Goal: Information Seeking & Learning: Find specific page/section

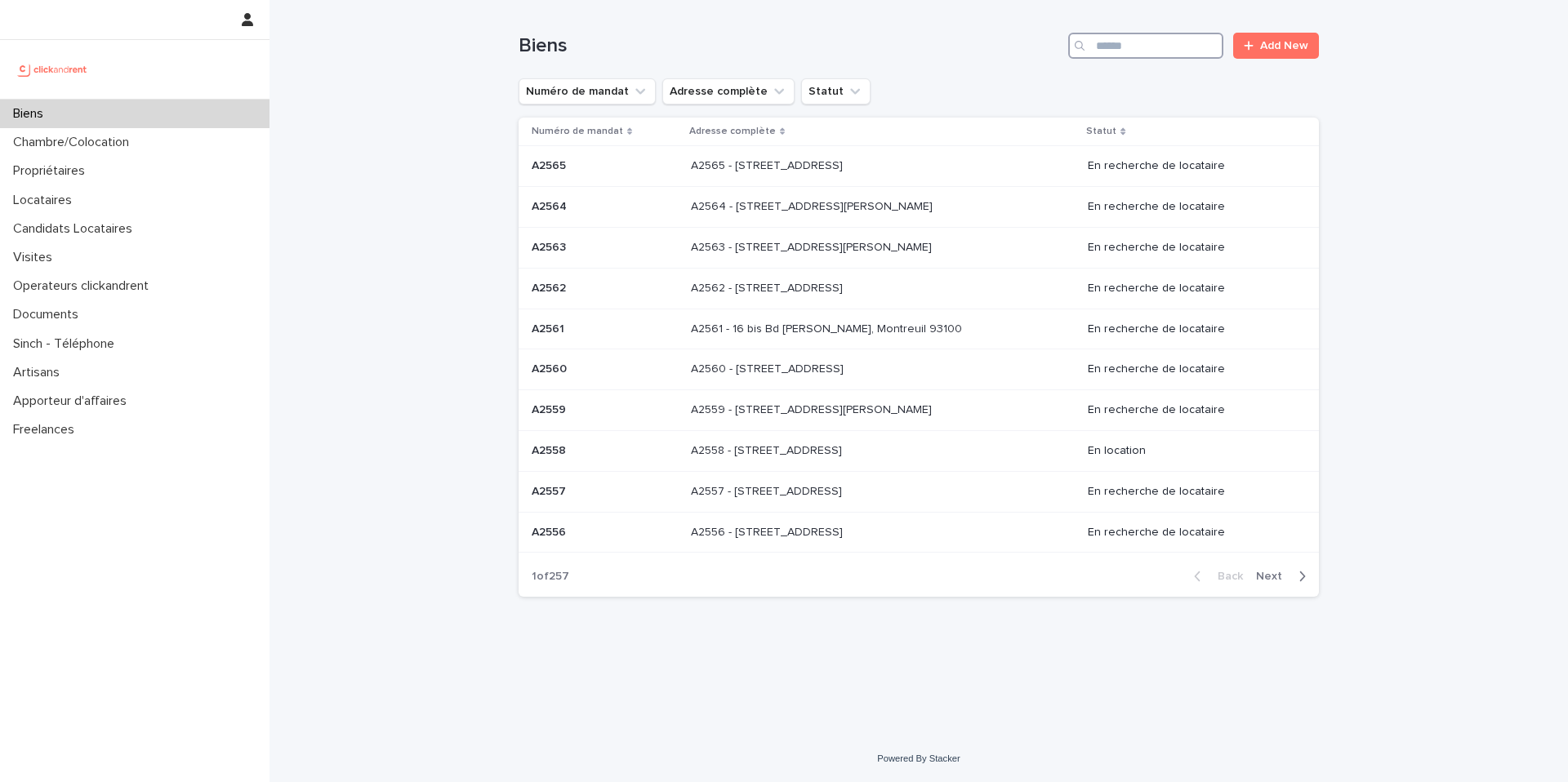
click at [1126, 54] on input "Search" at bounding box center [1146, 45] width 155 height 26
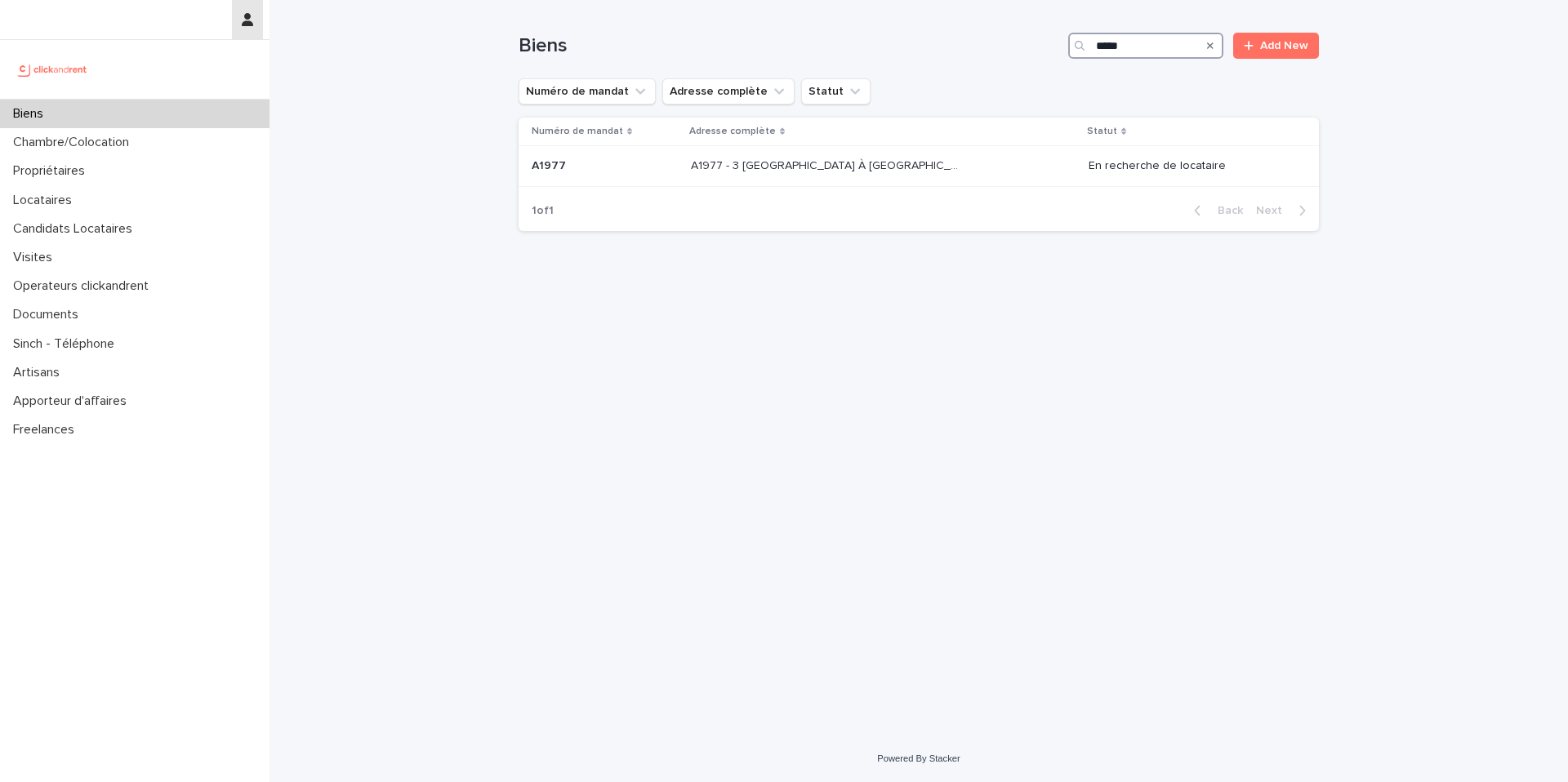
type input "*****"
click at [160, 113] on div "Biens" at bounding box center [135, 113] width 270 height 28
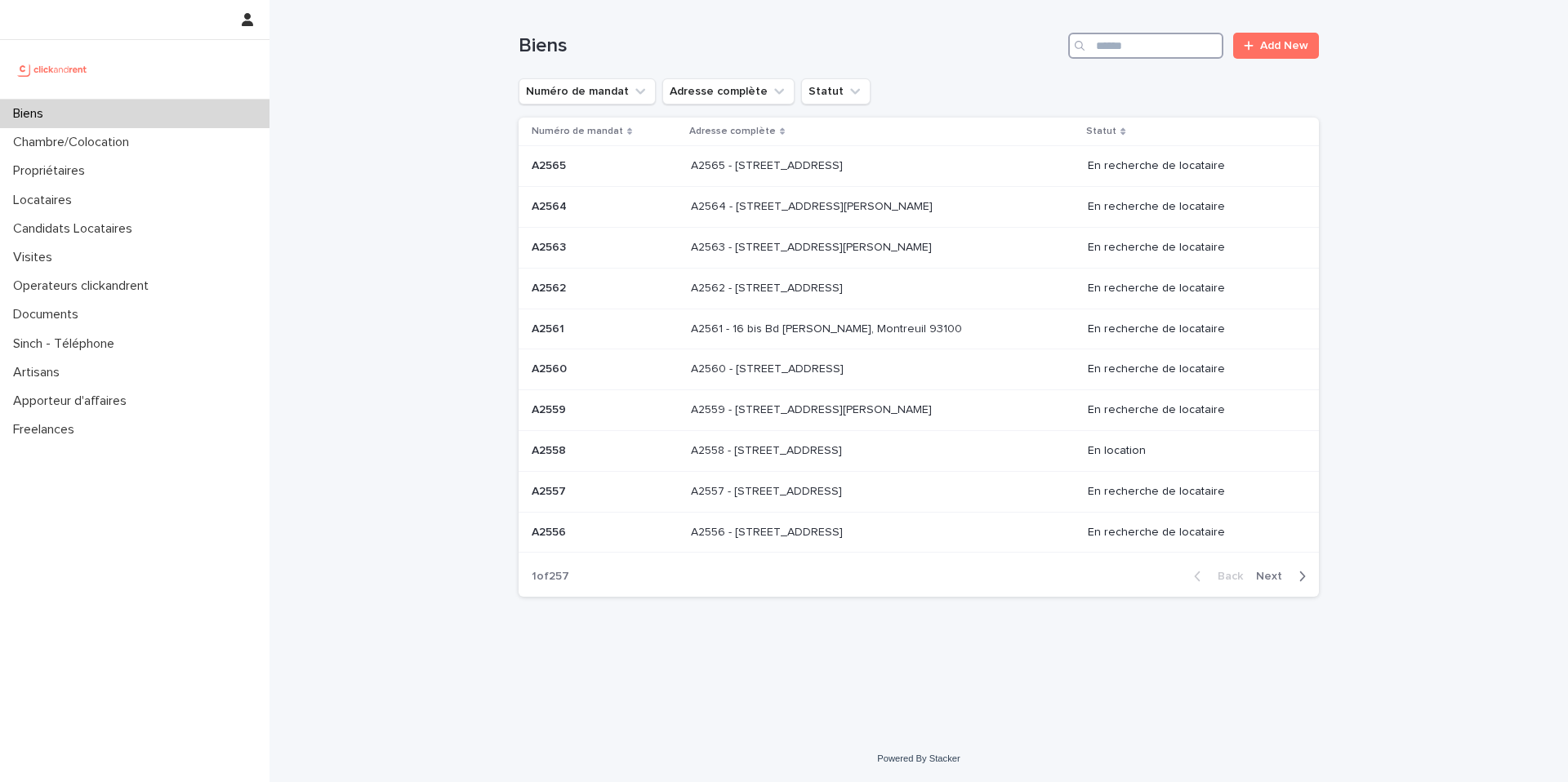
click at [1131, 44] on input "Search" at bounding box center [1146, 45] width 155 height 26
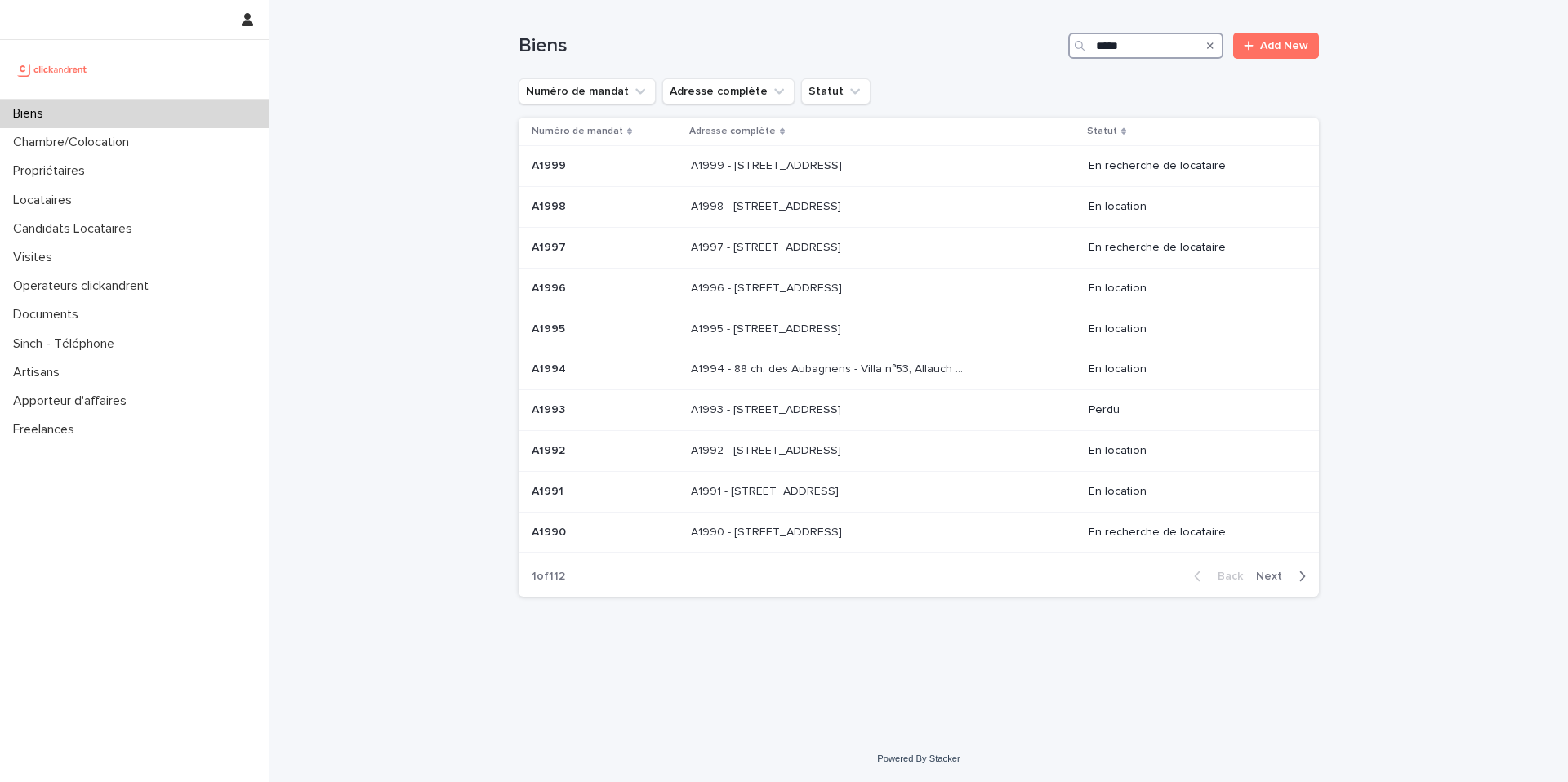
type input "*****"
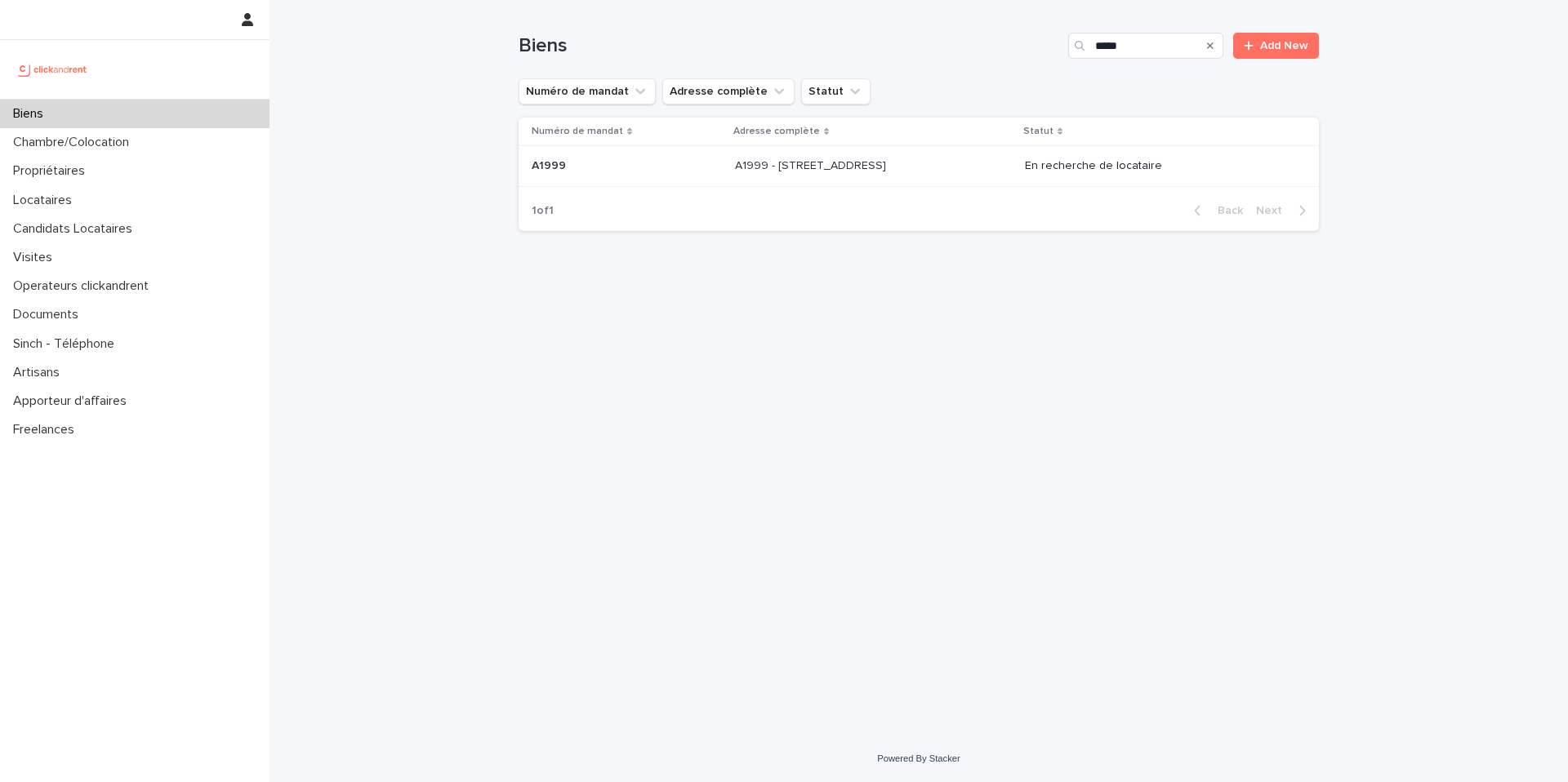
click at [890, 164] on p "A1999 - [STREET_ADDRESS]" at bounding box center [812, 165] width 155 height 17
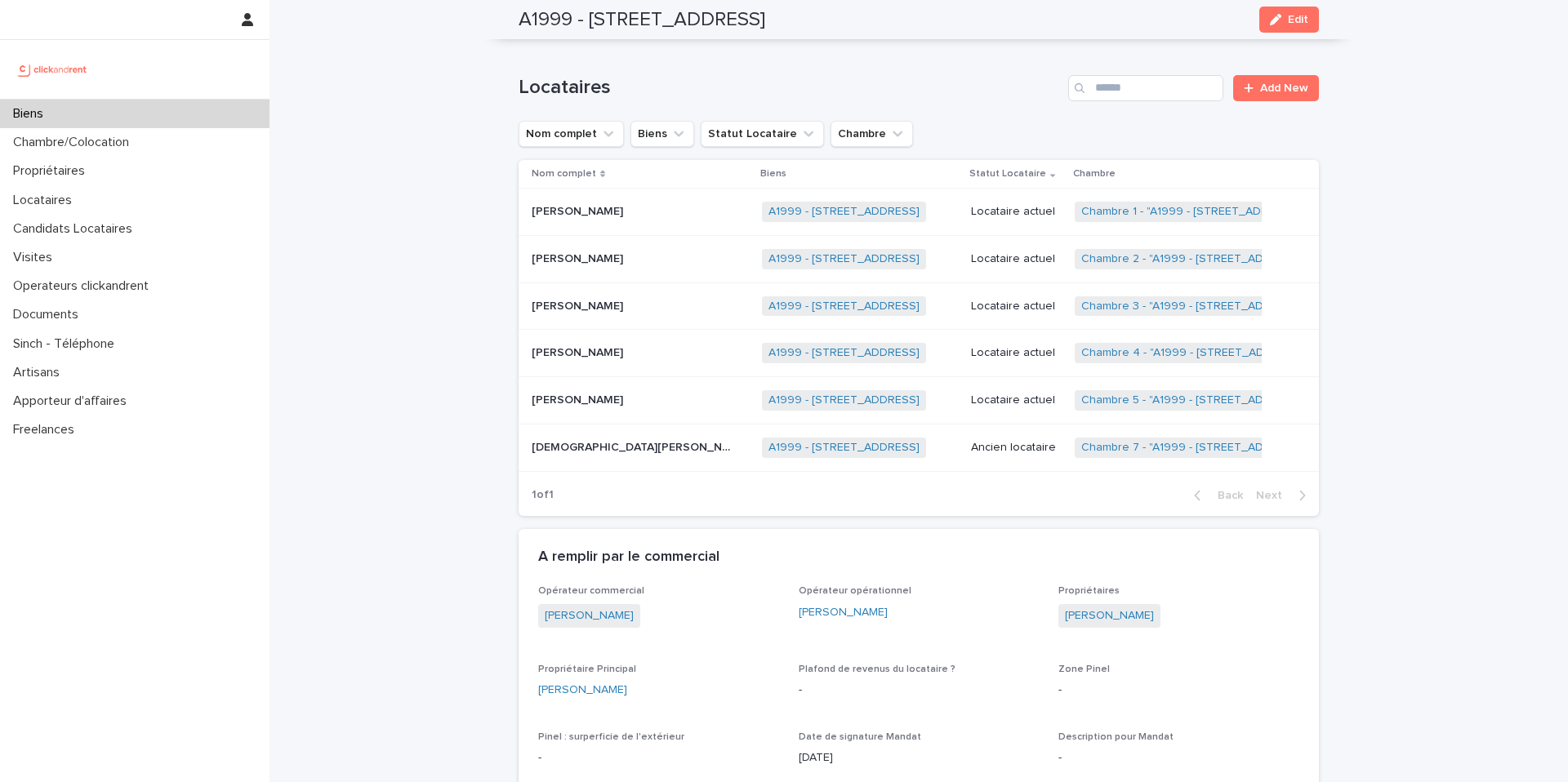
scroll to position [789, 0]
click at [233, 119] on div "Biens" at bounding box center [135, 113] width 270 height 28
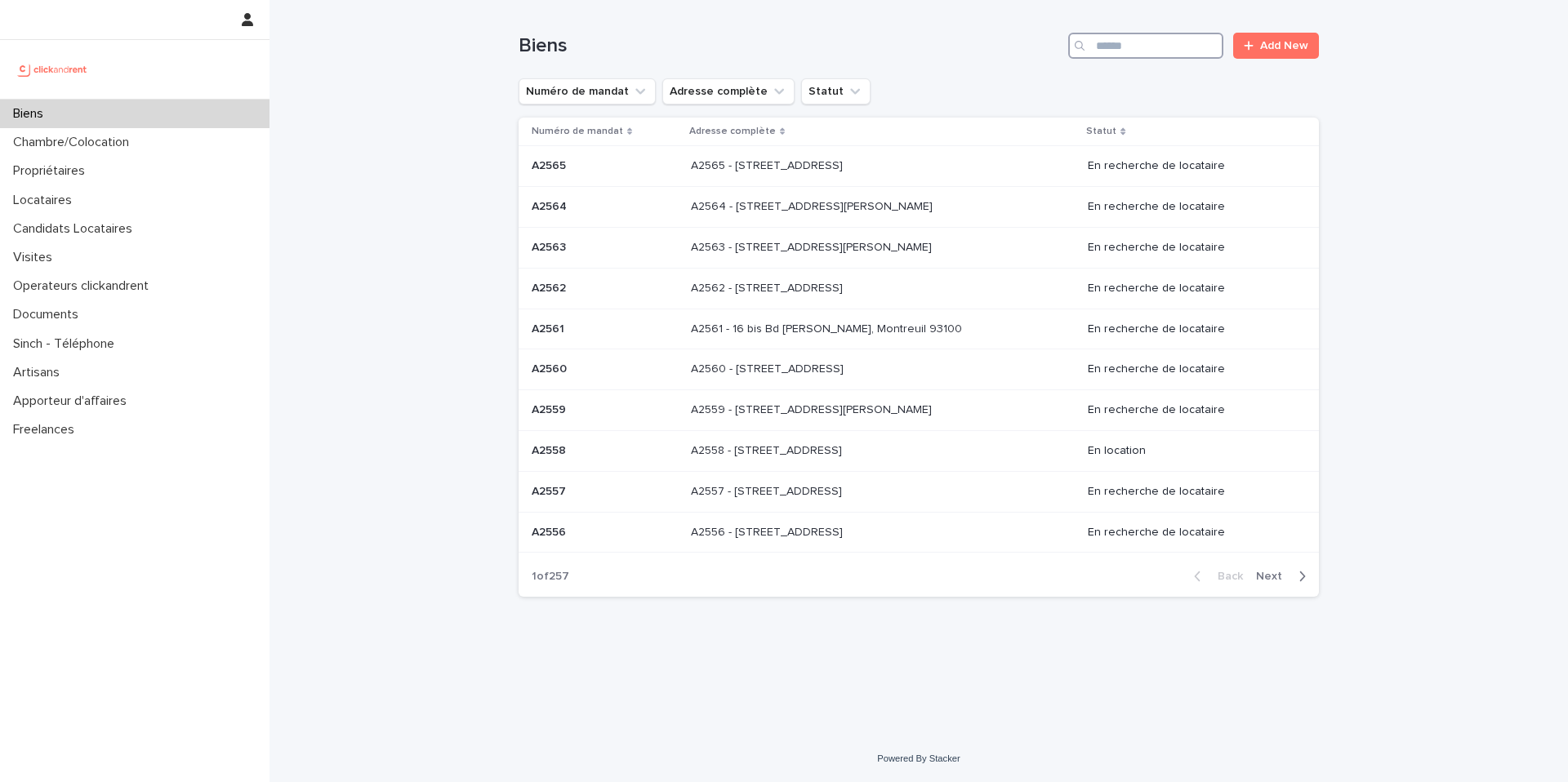
click at [1146, 36] on input "Search" at bounding box center [1146, 45] width 155 height 26
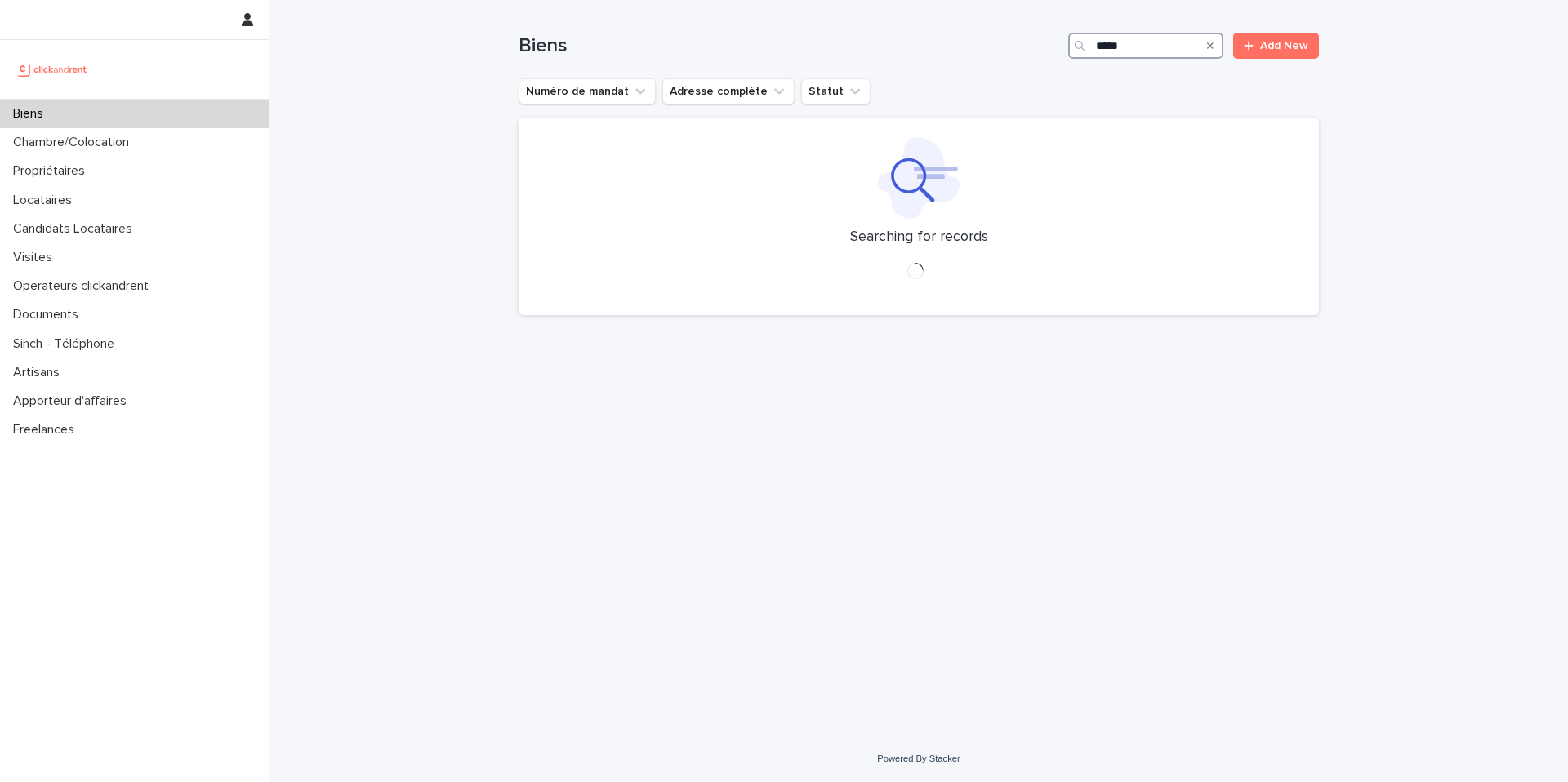
type input "*****"
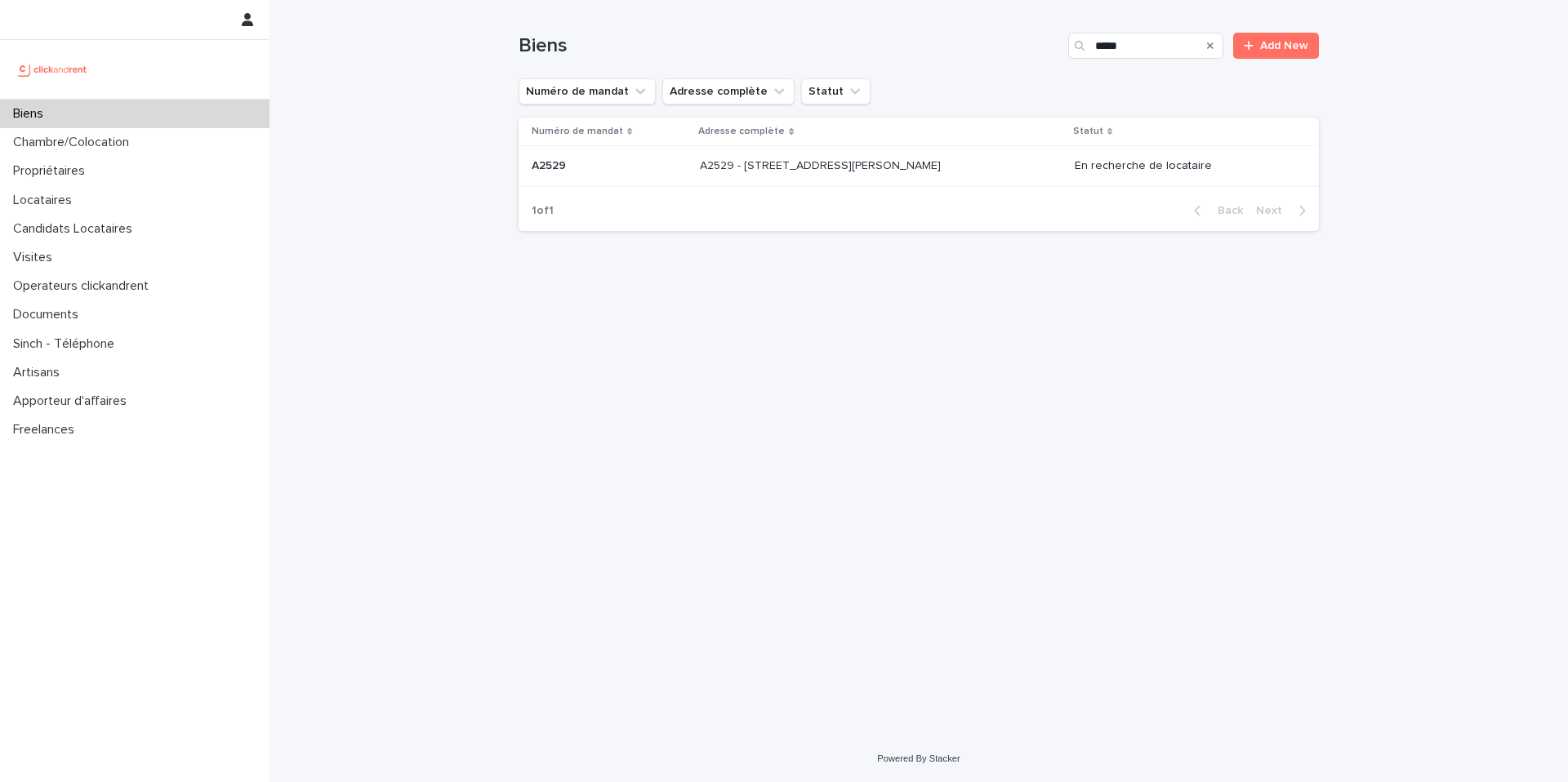
click at [982, 162] on div "A2529 - [STREET_ADDRESS][PERSON_NAME] 95140 A2529 - [STREET_ADDRESS][PERSON_NAM…" at bounding box center [880, 166] width 362 height 27
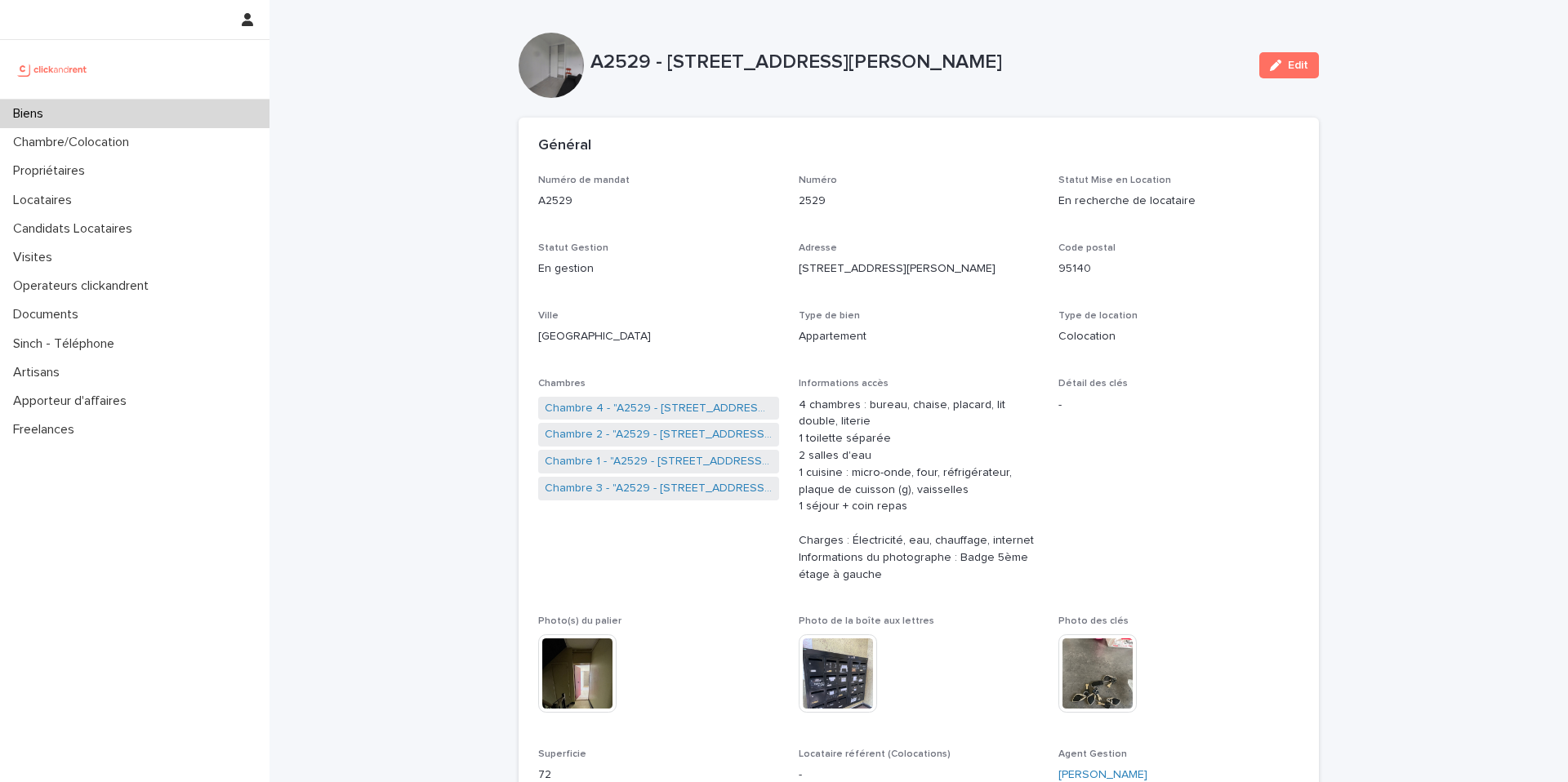
click at [179, 108] on div "Biens" at bounding box center [135, 113] width 270 height 28
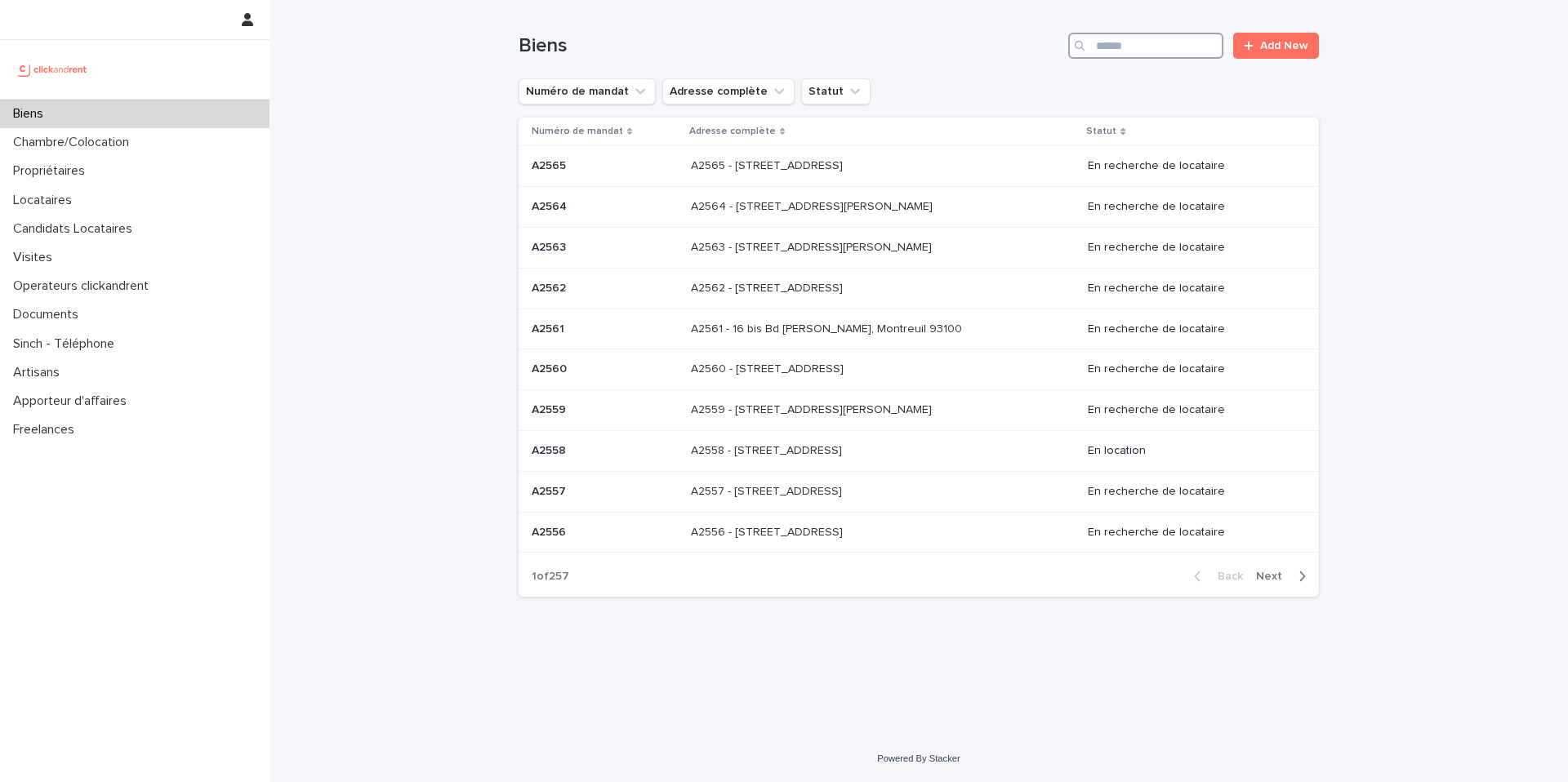
click at [1135, 50] on input "Search" at bounding box center [1146, 45] width 155 height 26
type input "**"
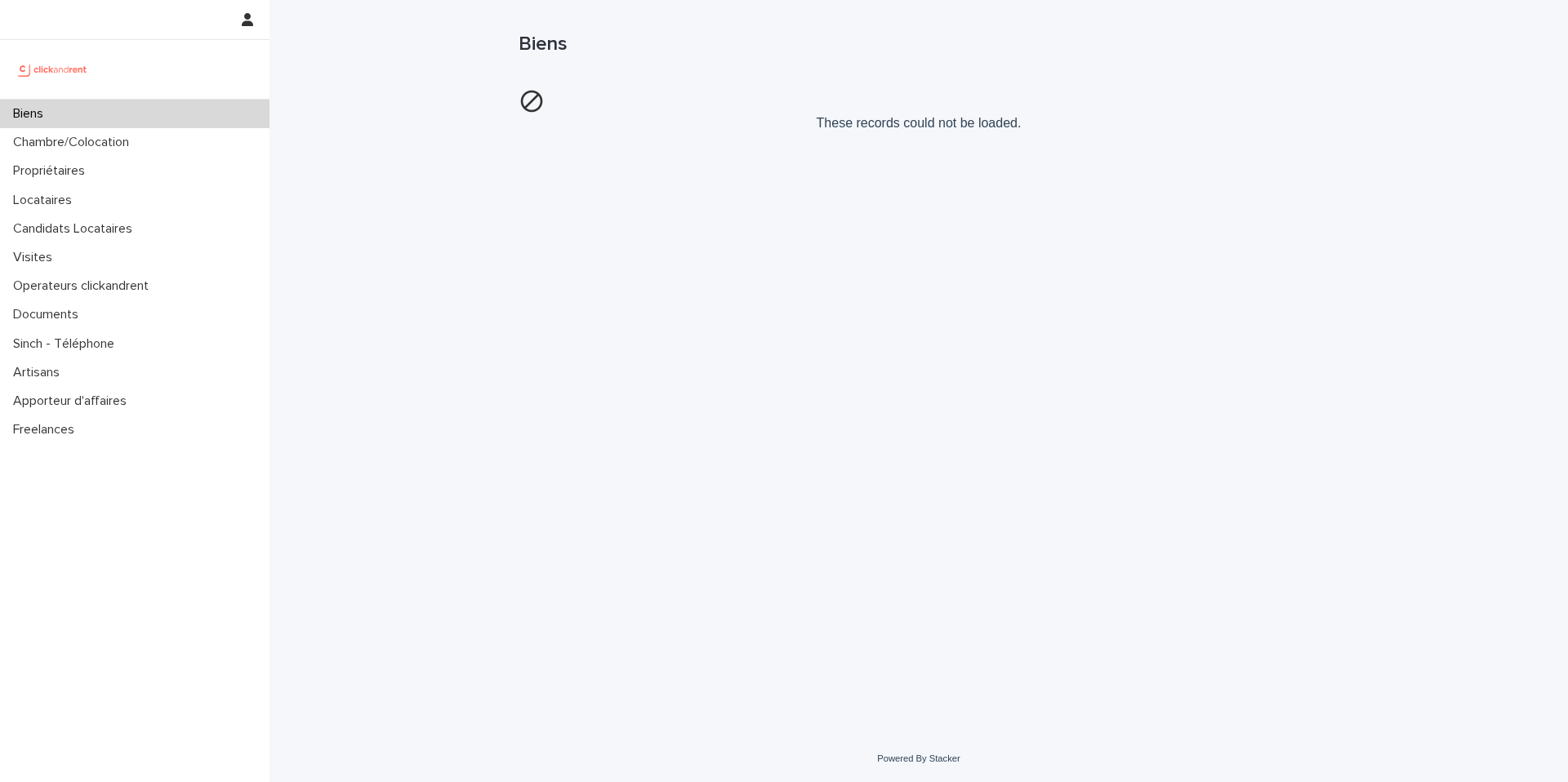
click at [170, 106] on div "Biens" at bounding box center [135, 113] width 270 height 28
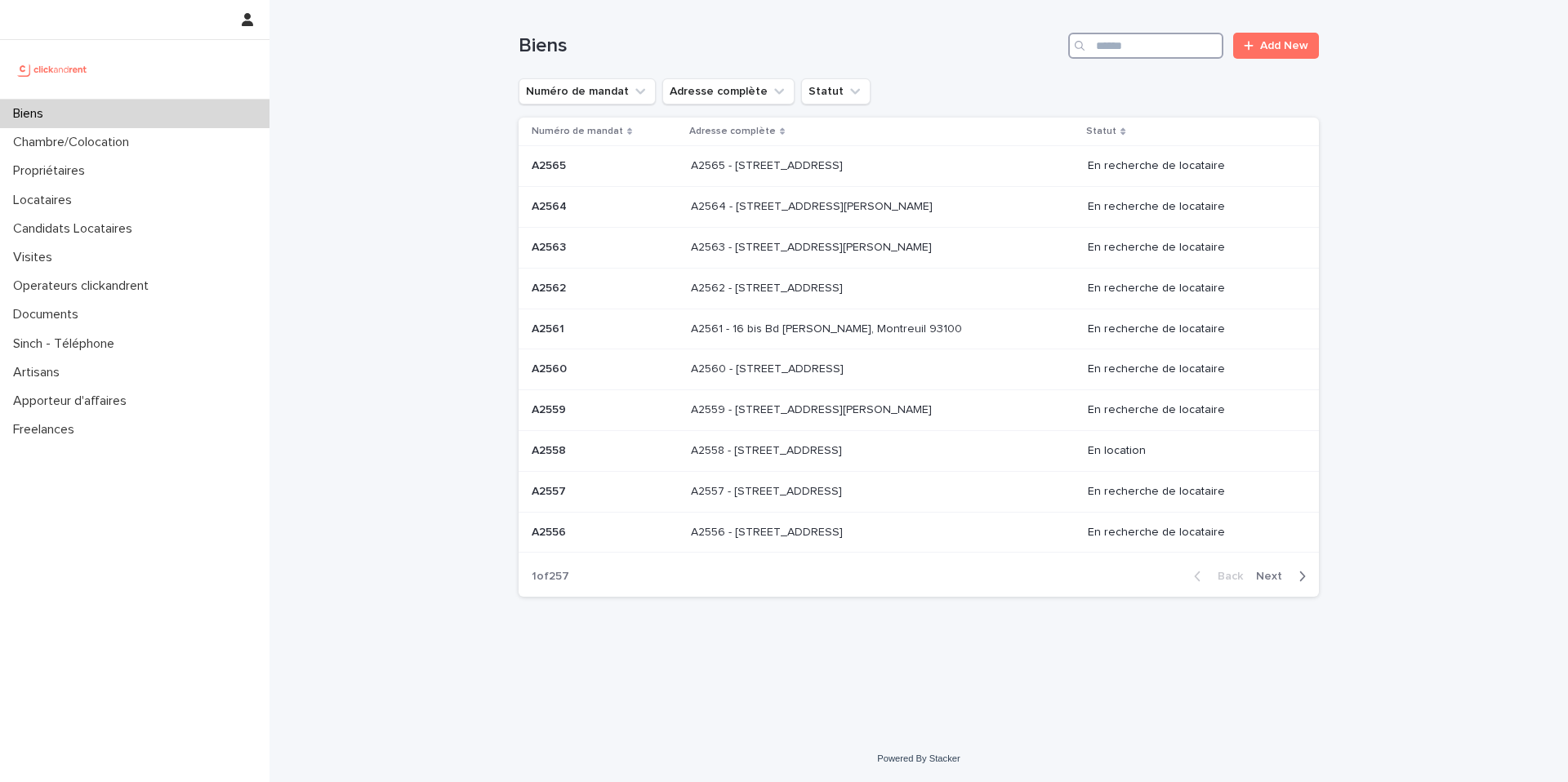
click at [1162, 38] on input "Search" at bounding box center [1146, 45] width 155 height 26
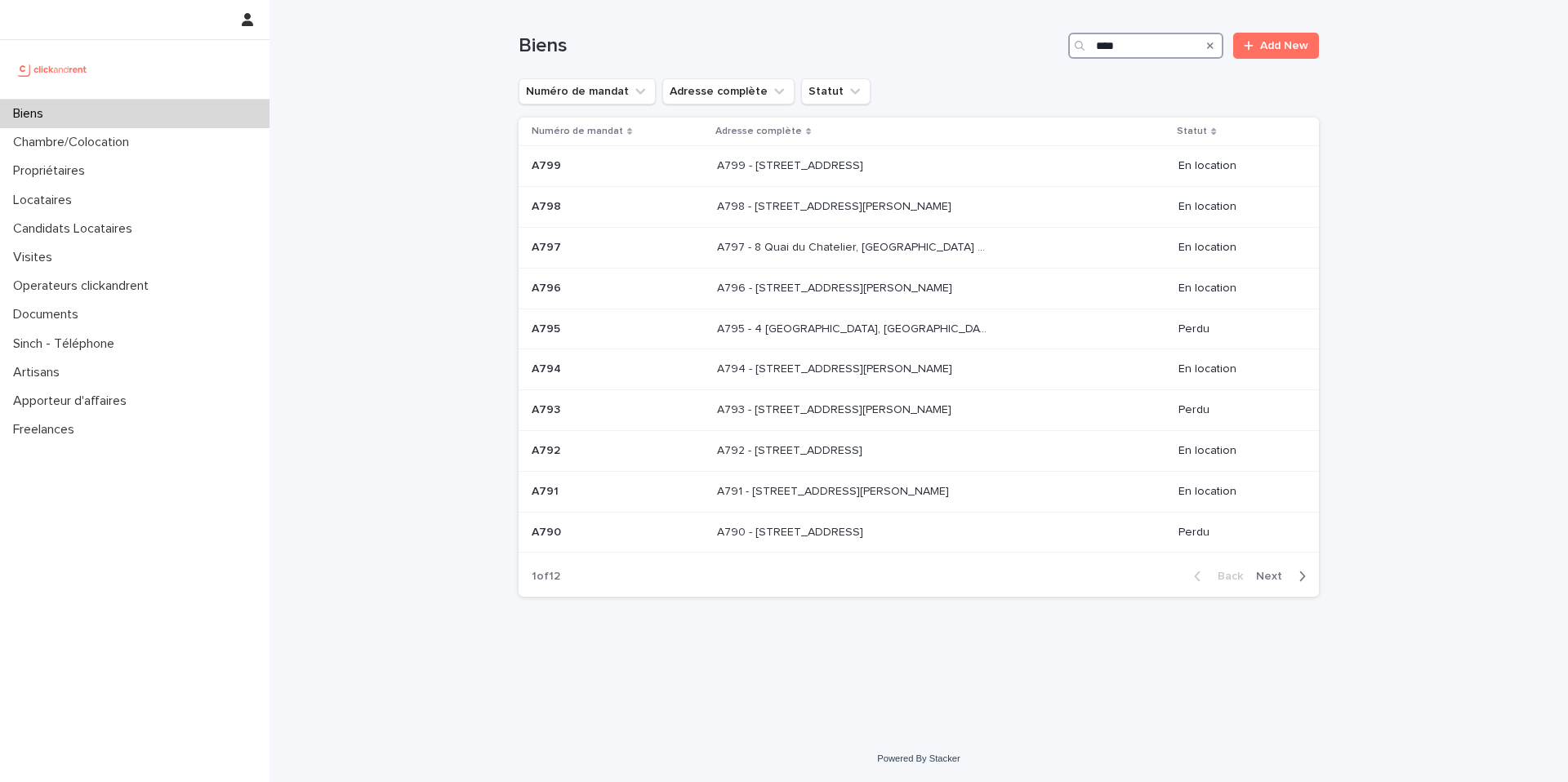
type input "****"
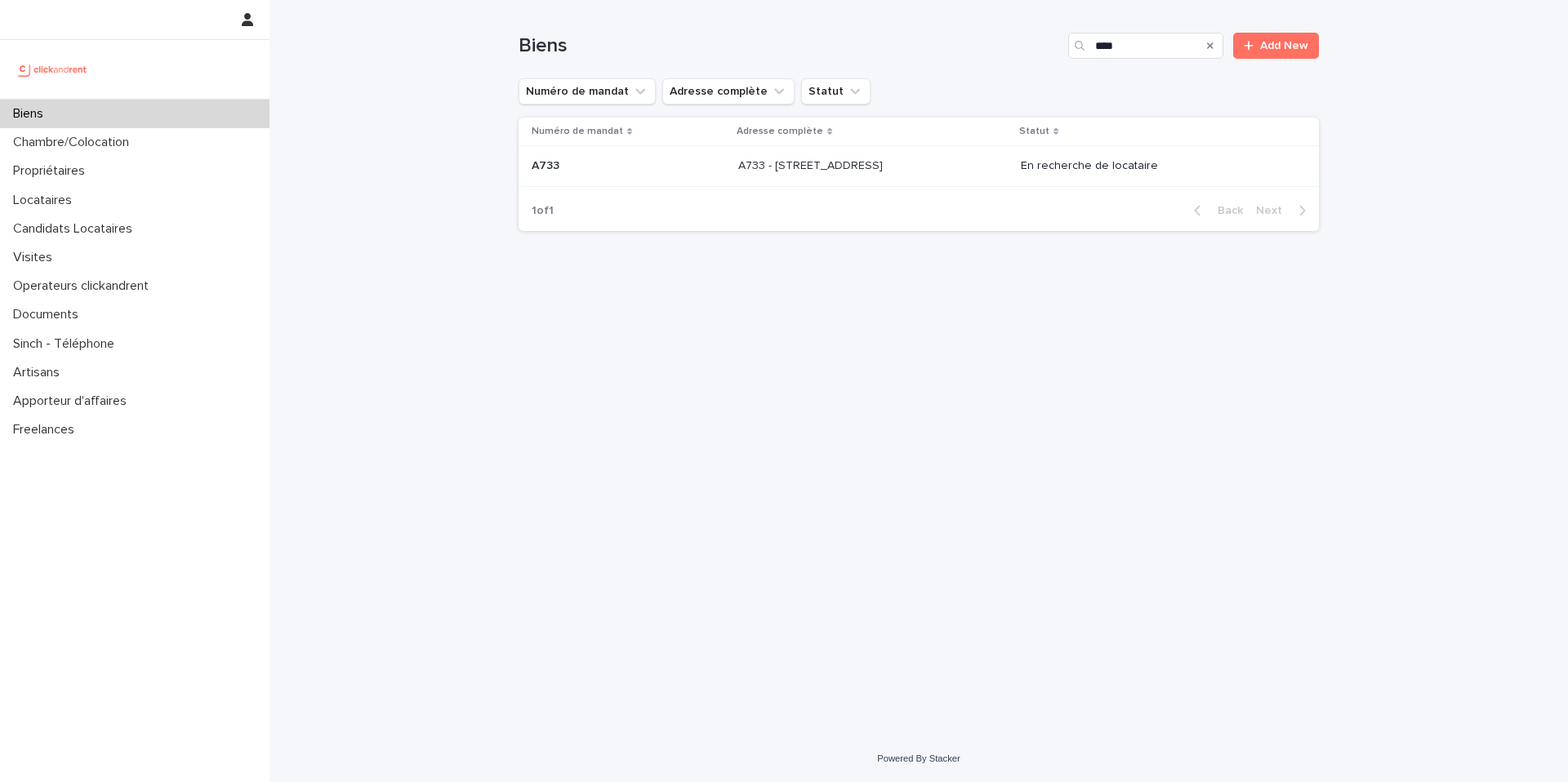
click at [927, 174] on div "A733 - [STREET_ADDRESS] - [STREET_ADDRESS]" at bounding box center [873, 166] width 270 height 27
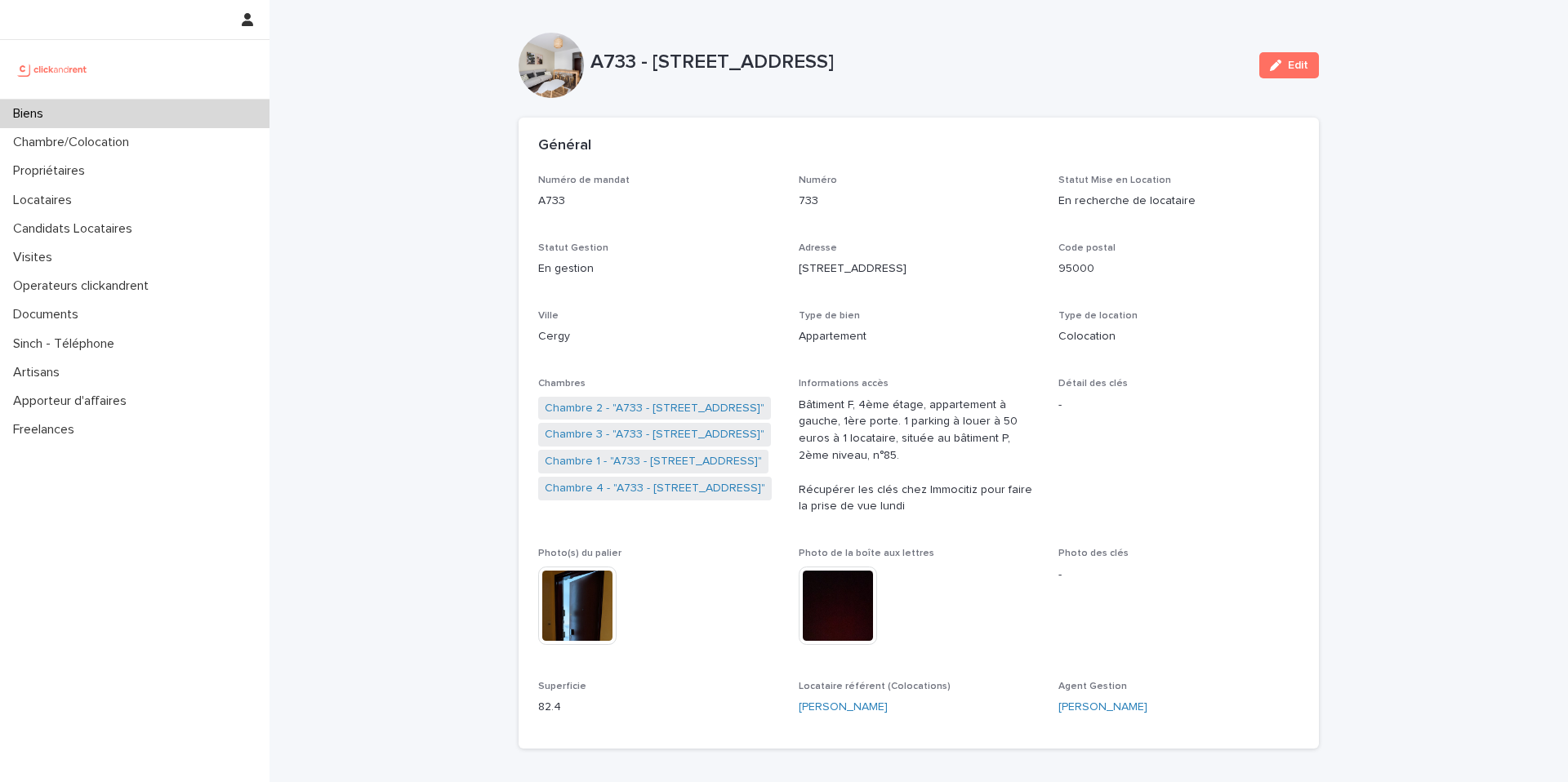
click at [226, 105] on div "Biens" at bounding box center [135, 113] width 270 height 28
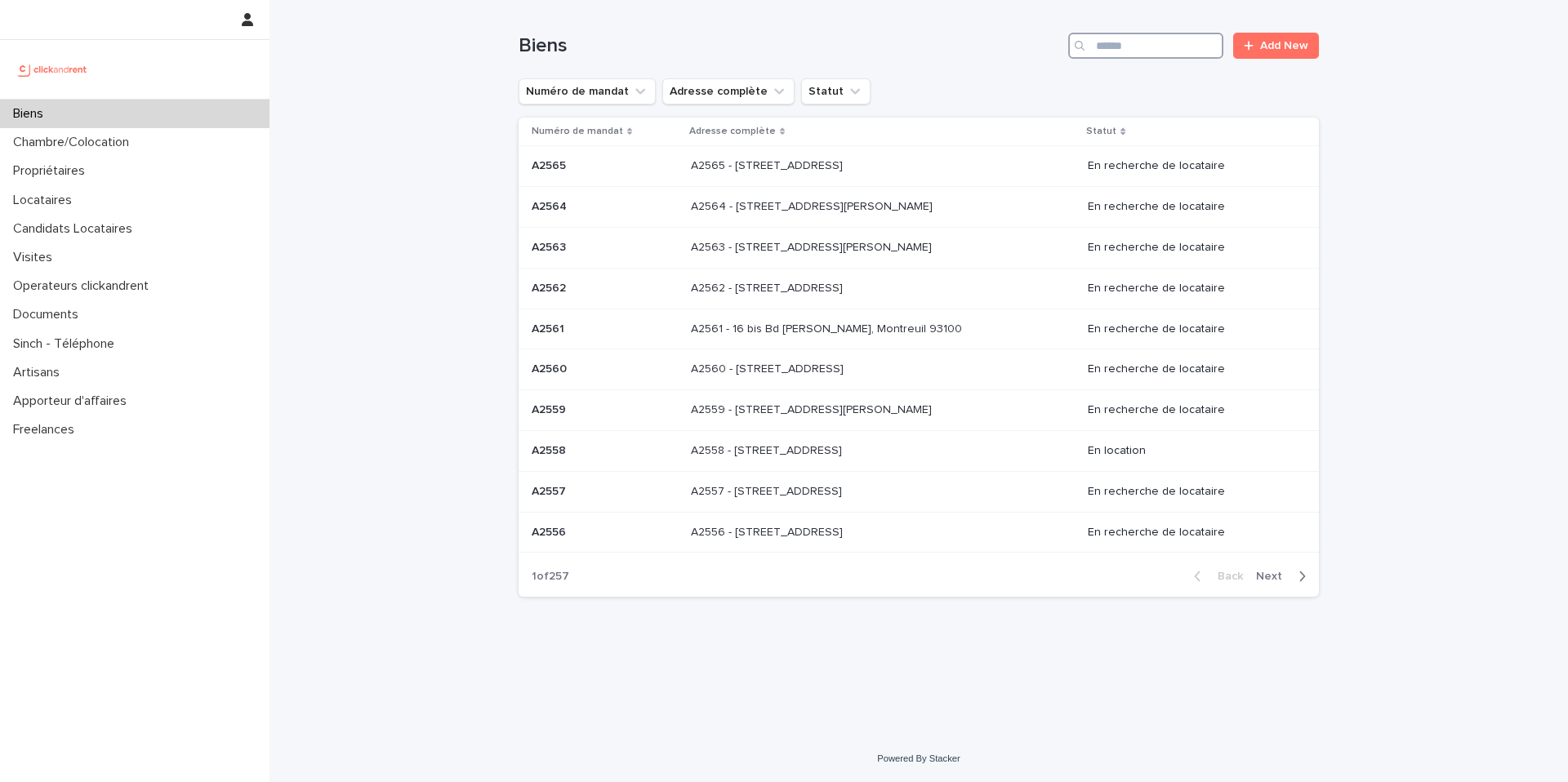
click at [1140, 56] on input "Search" at bounding box center [1146, 45] width 155 height 26
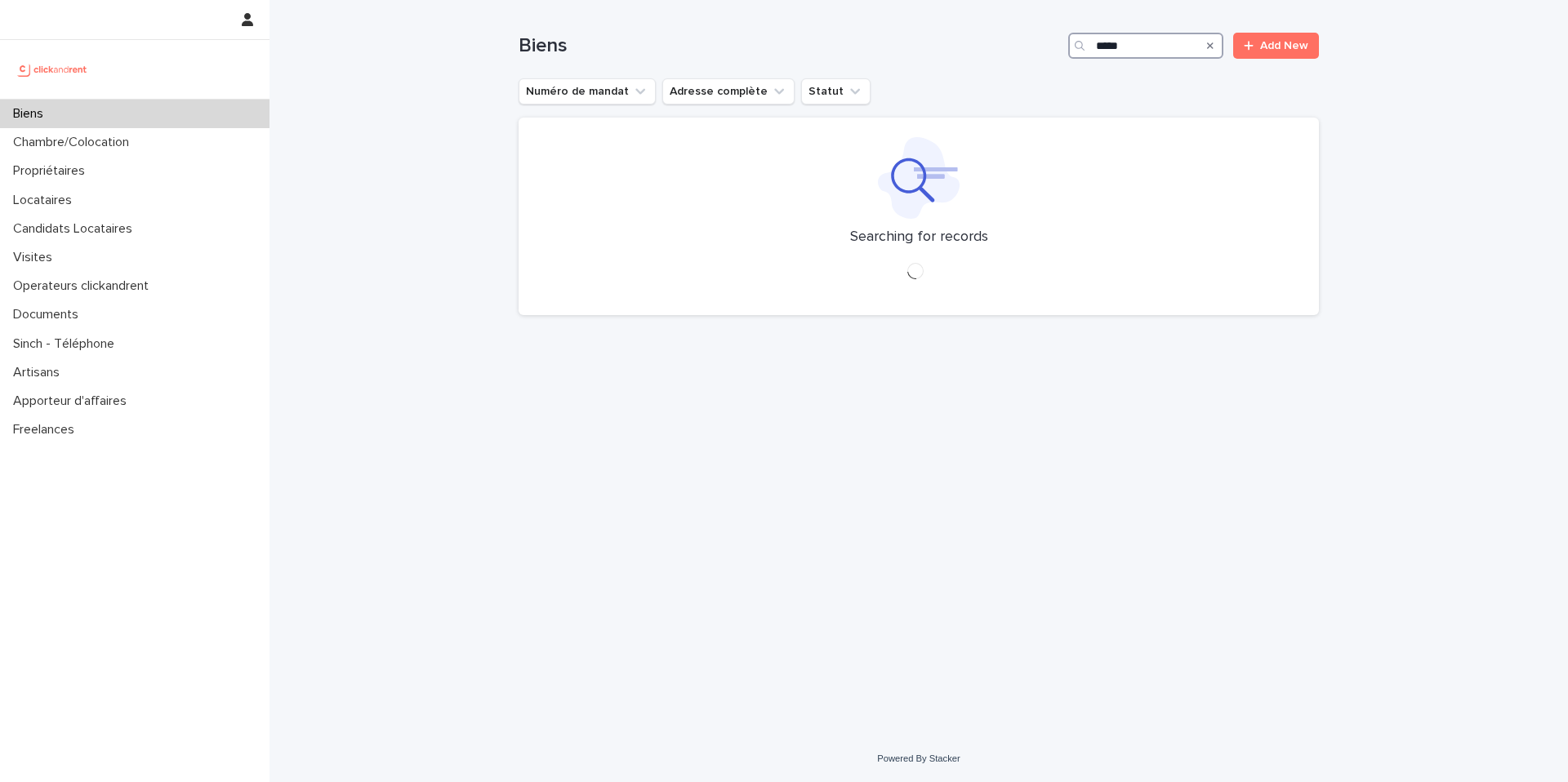
type input "*****"
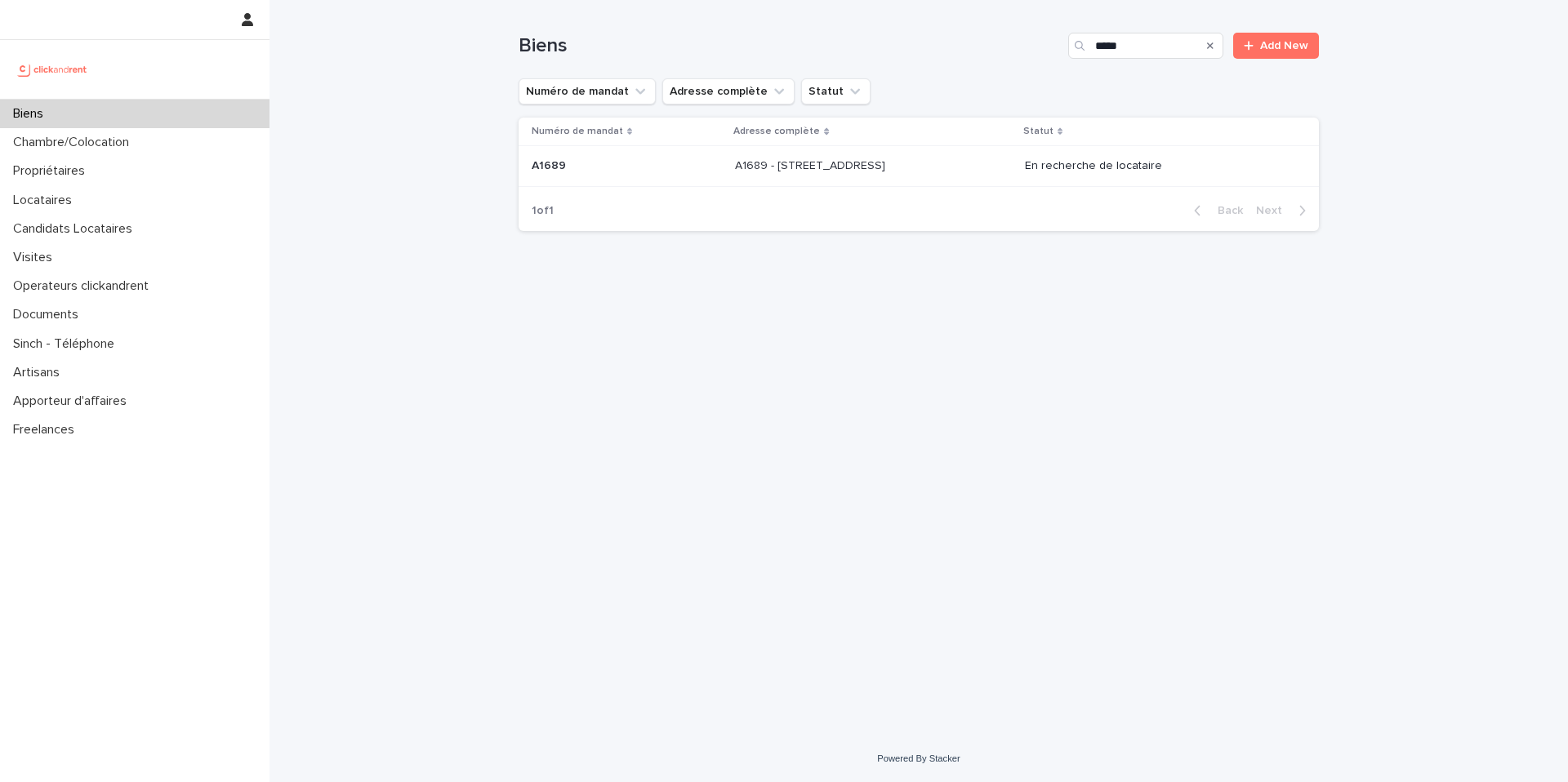
click at [868, 158] on p "A1689 - [STREET_ADDRESS]" at bounding box center [811, 165] width 154 height 17
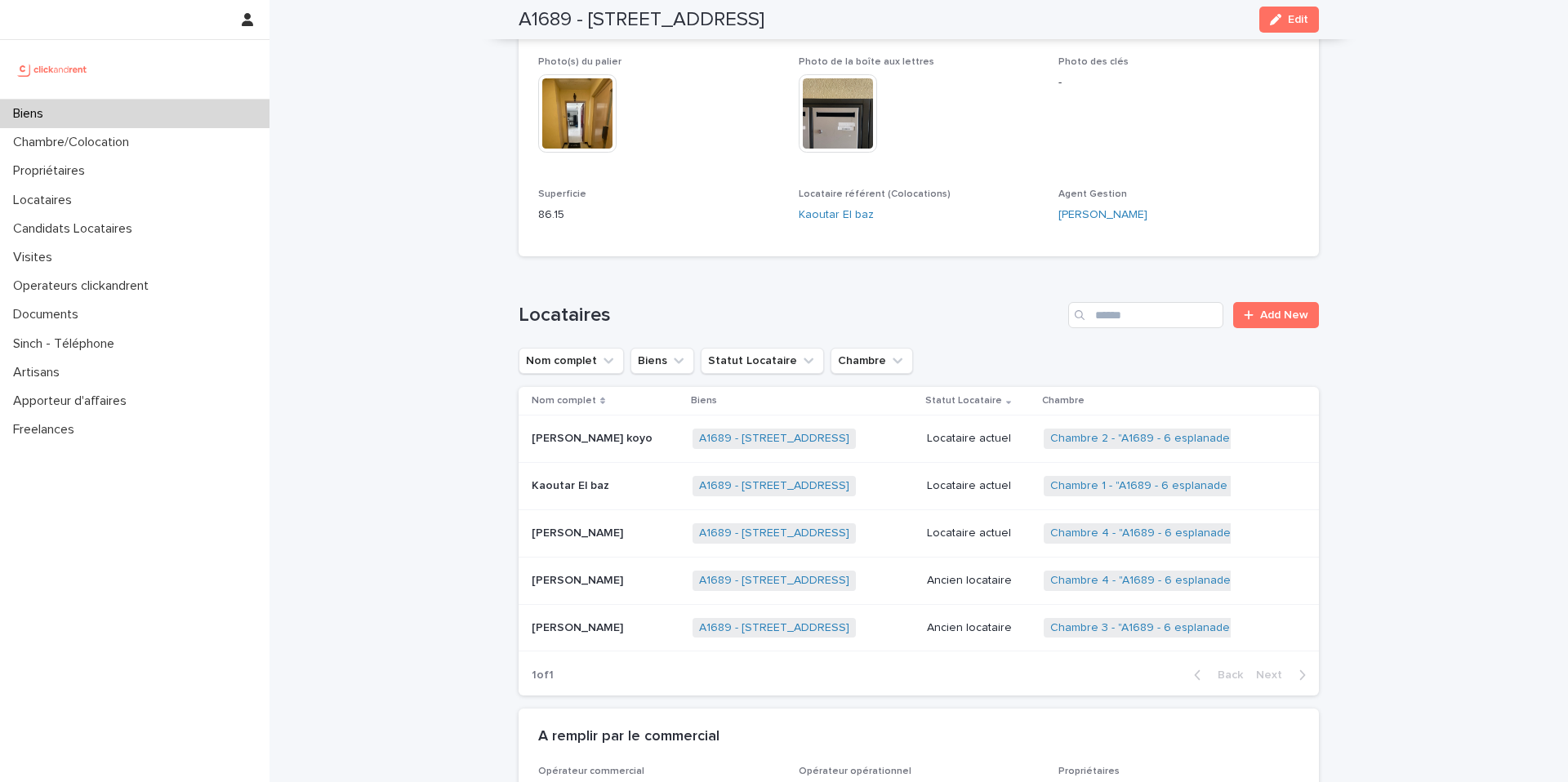
scroll to position [546, 0]
click at [1000, 520] on div "Locataire actuel" at bounding box center [979, 529] width 104 height 17
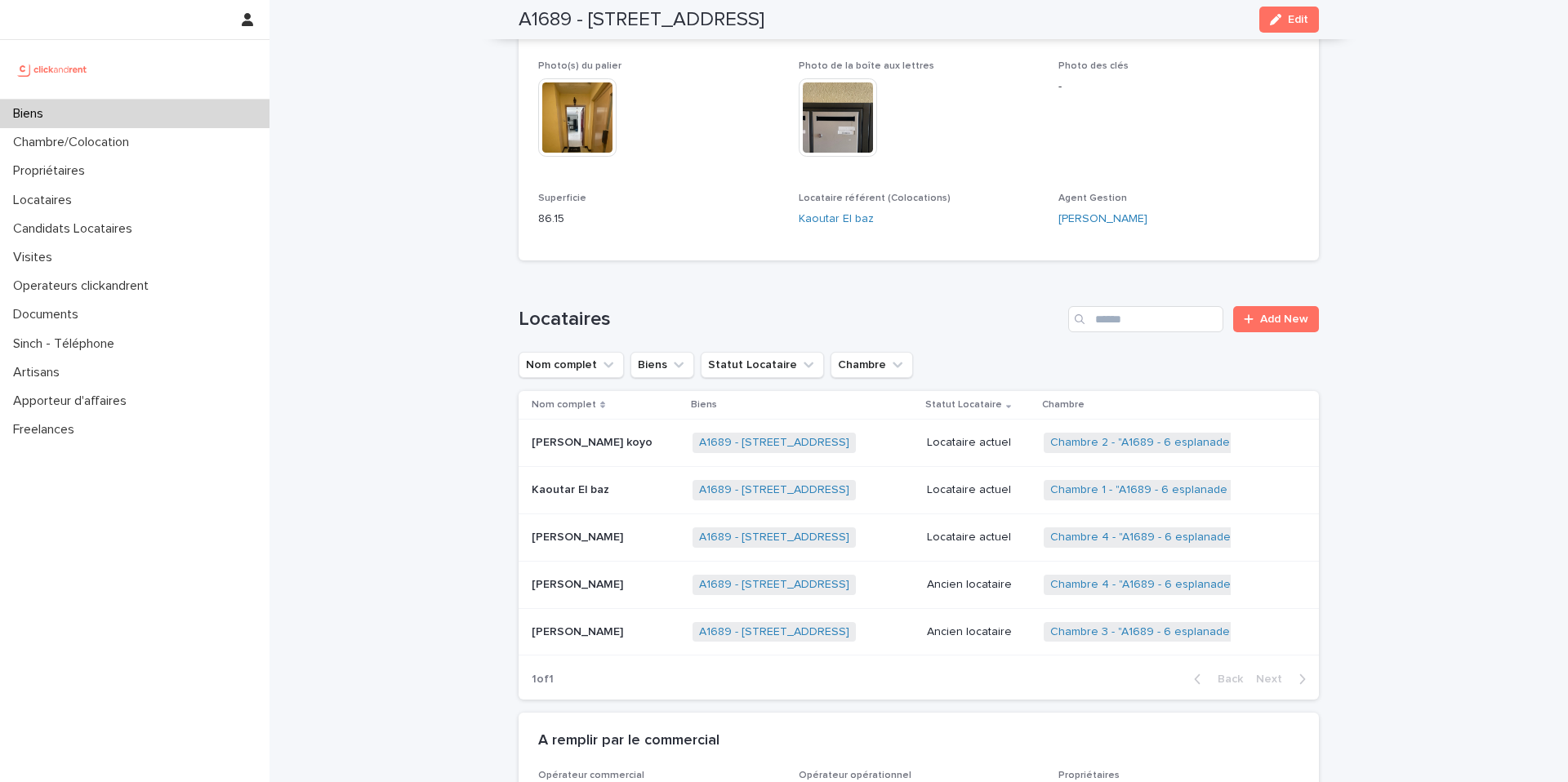
scroll to position [540, 0]
click at [992, 482] on p "Locataire actuel" at bounding box center [979, 489] width 104 height 14
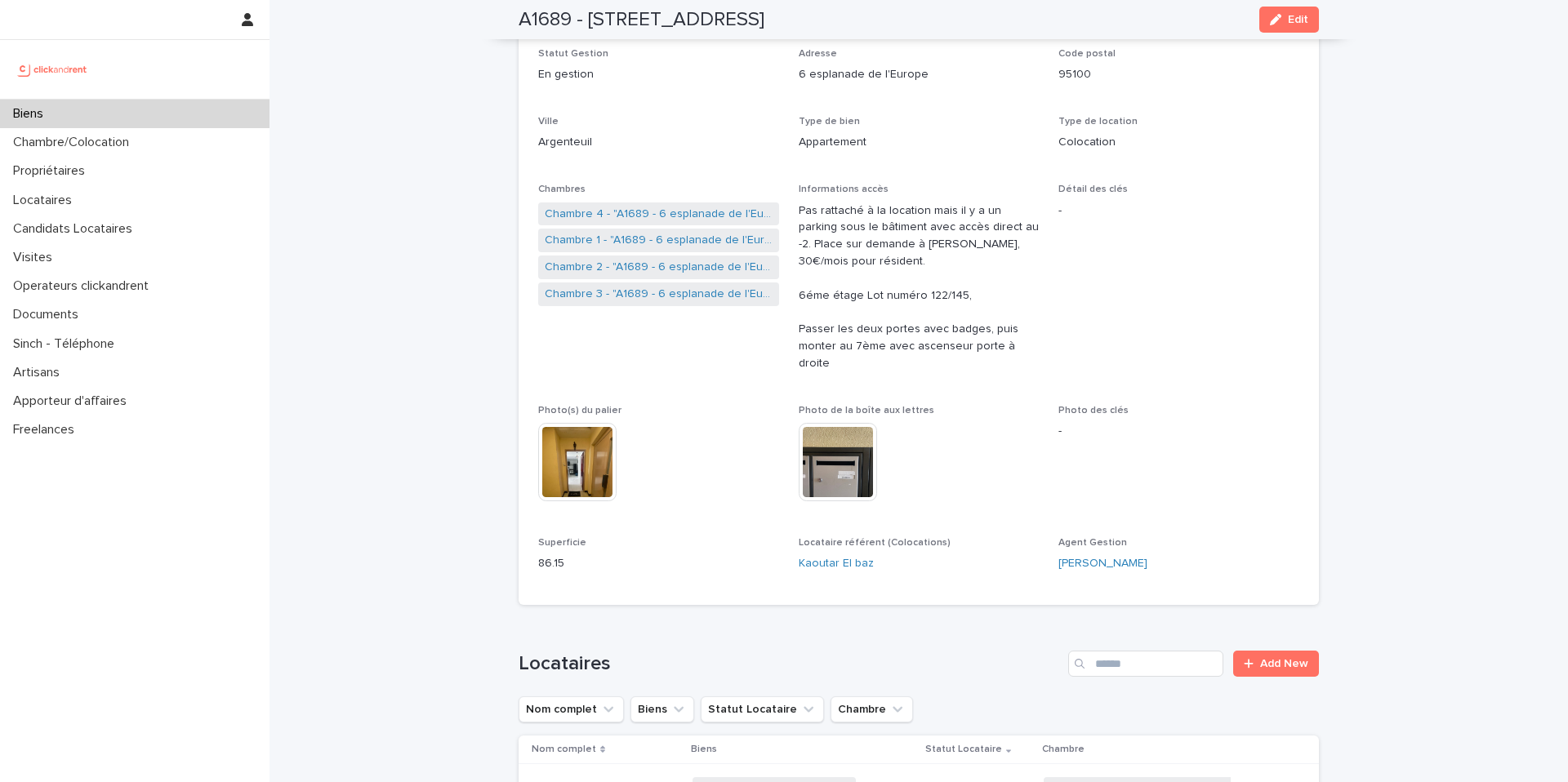
scroll to position [173, 0]
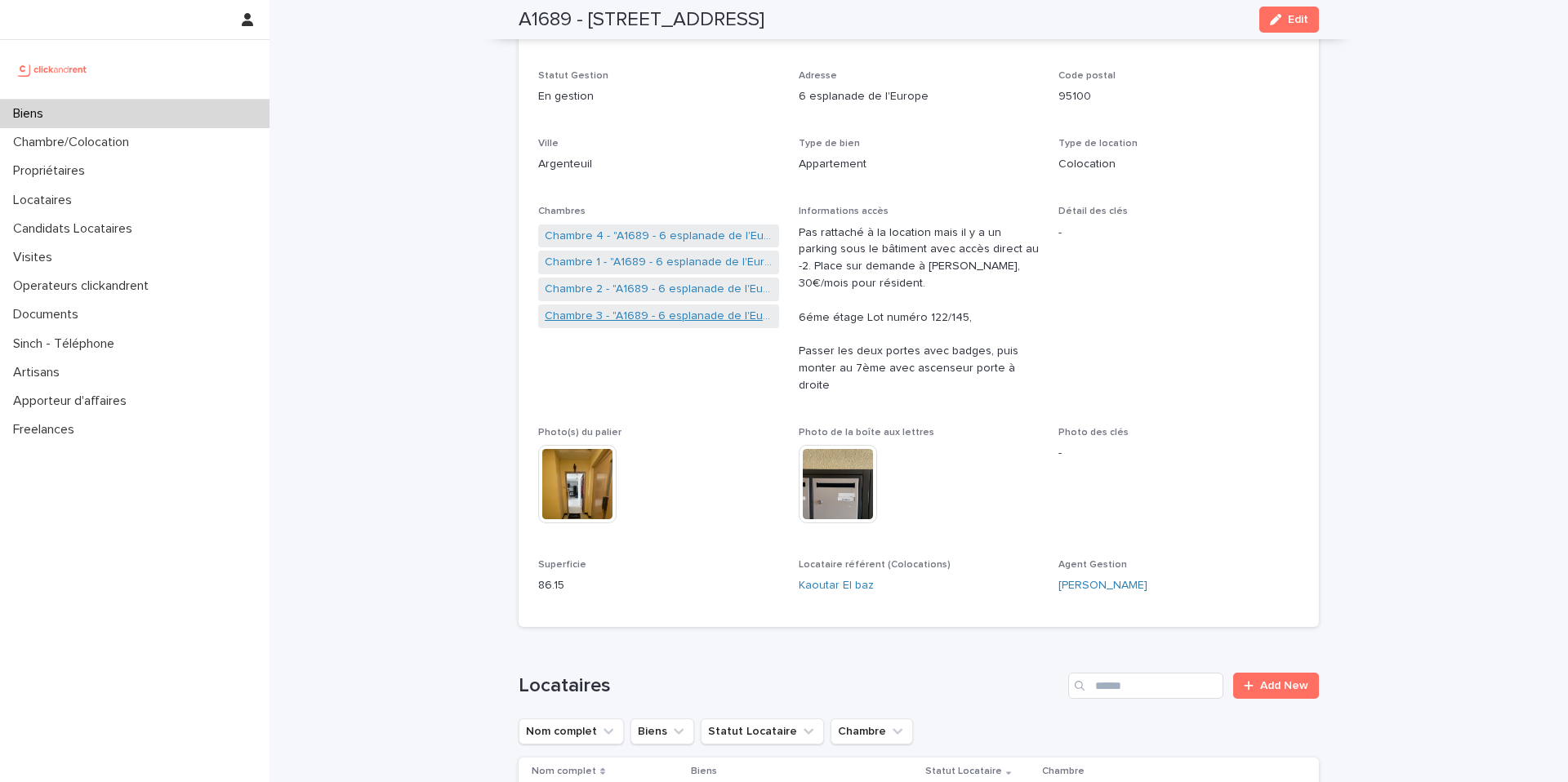
click at [641, 313] on link "Chambre 3 - "A1689 - 6 esplanade de l'Europe, Argenteuil 95100"" at bounding box center [658, 317] width 228 height 17
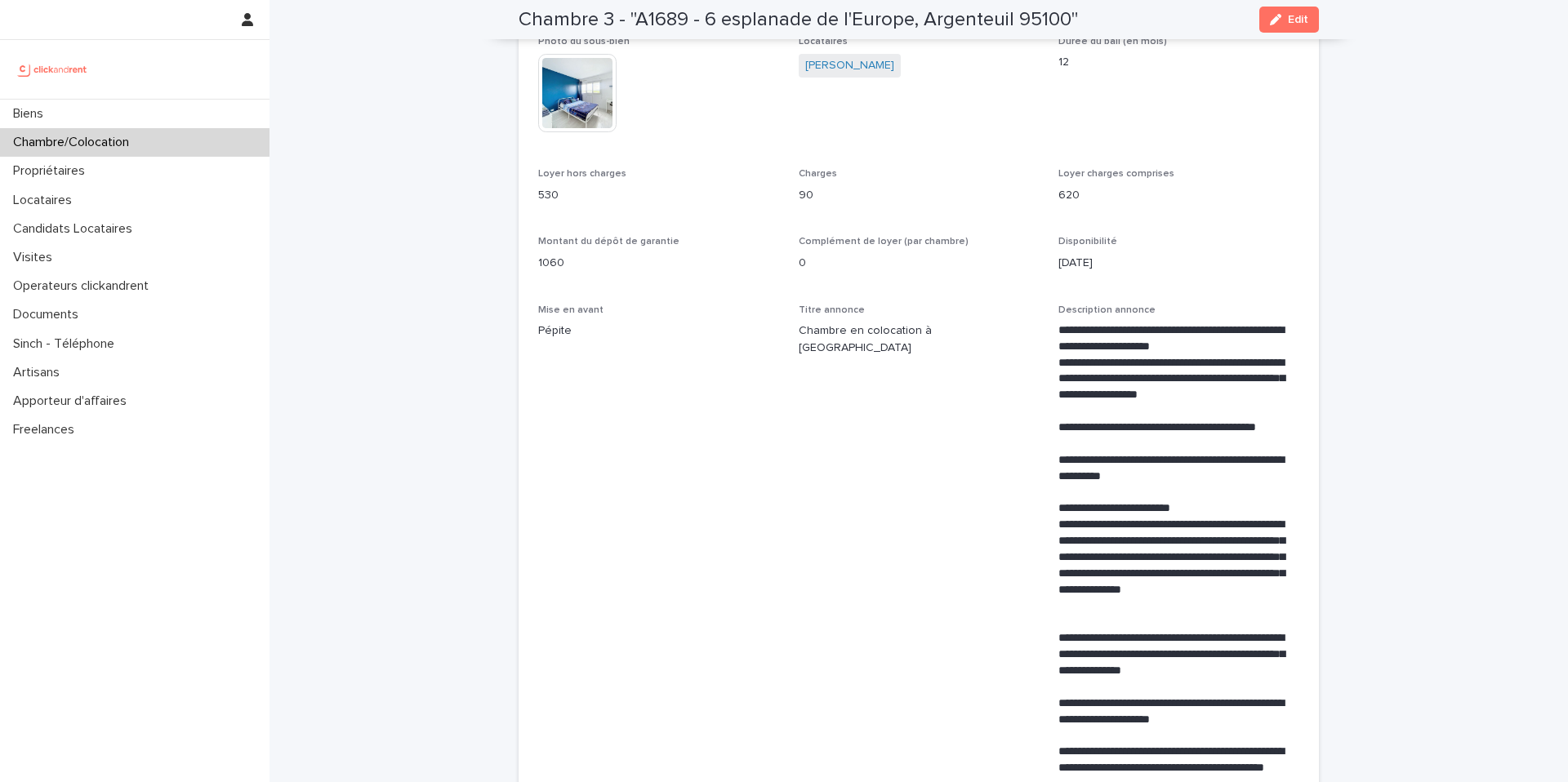
scroll to position [491, 0]
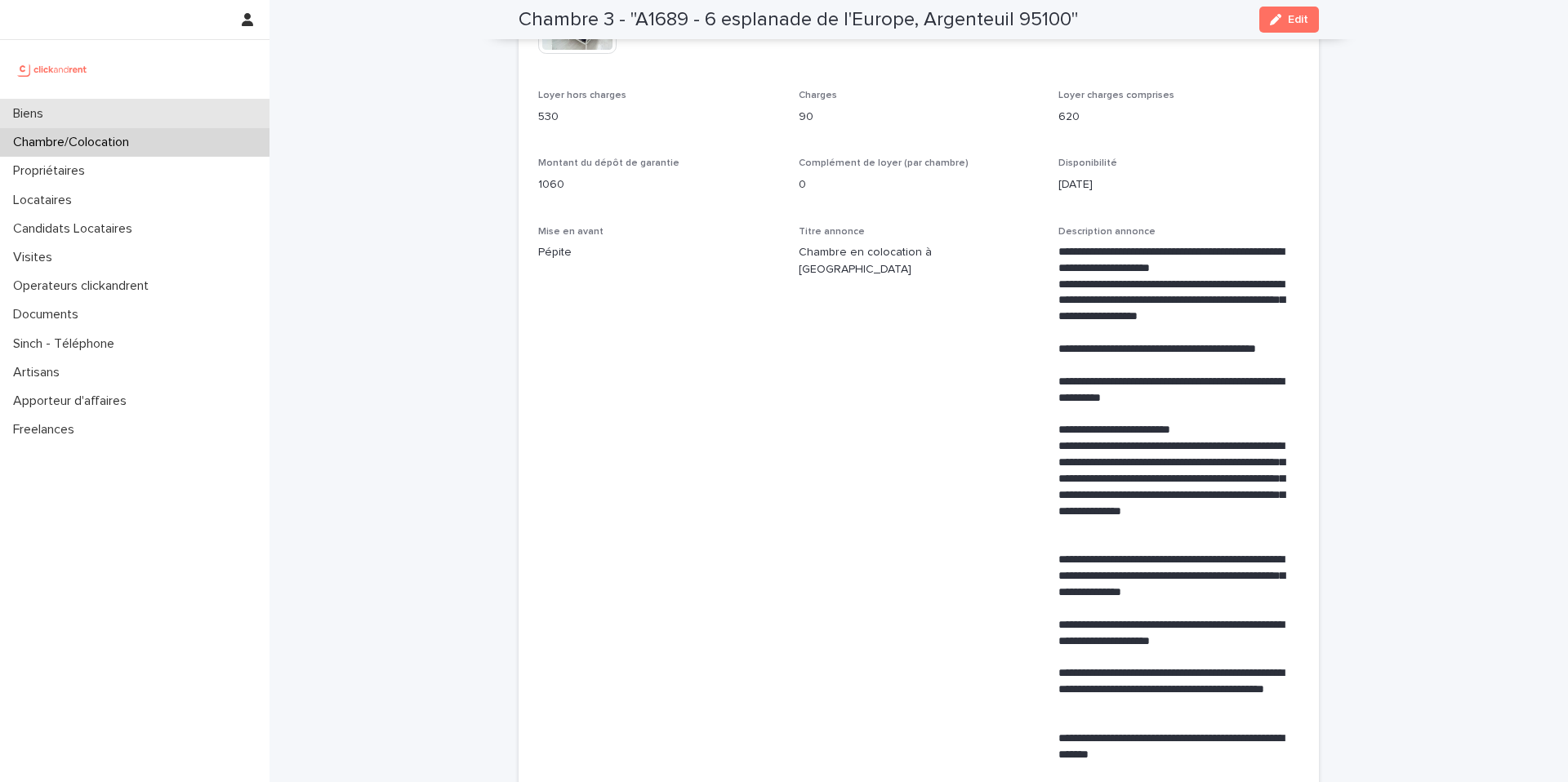
click at [160, 119] on div "Biens" at bounding box center [135, 113] width 270 height 28
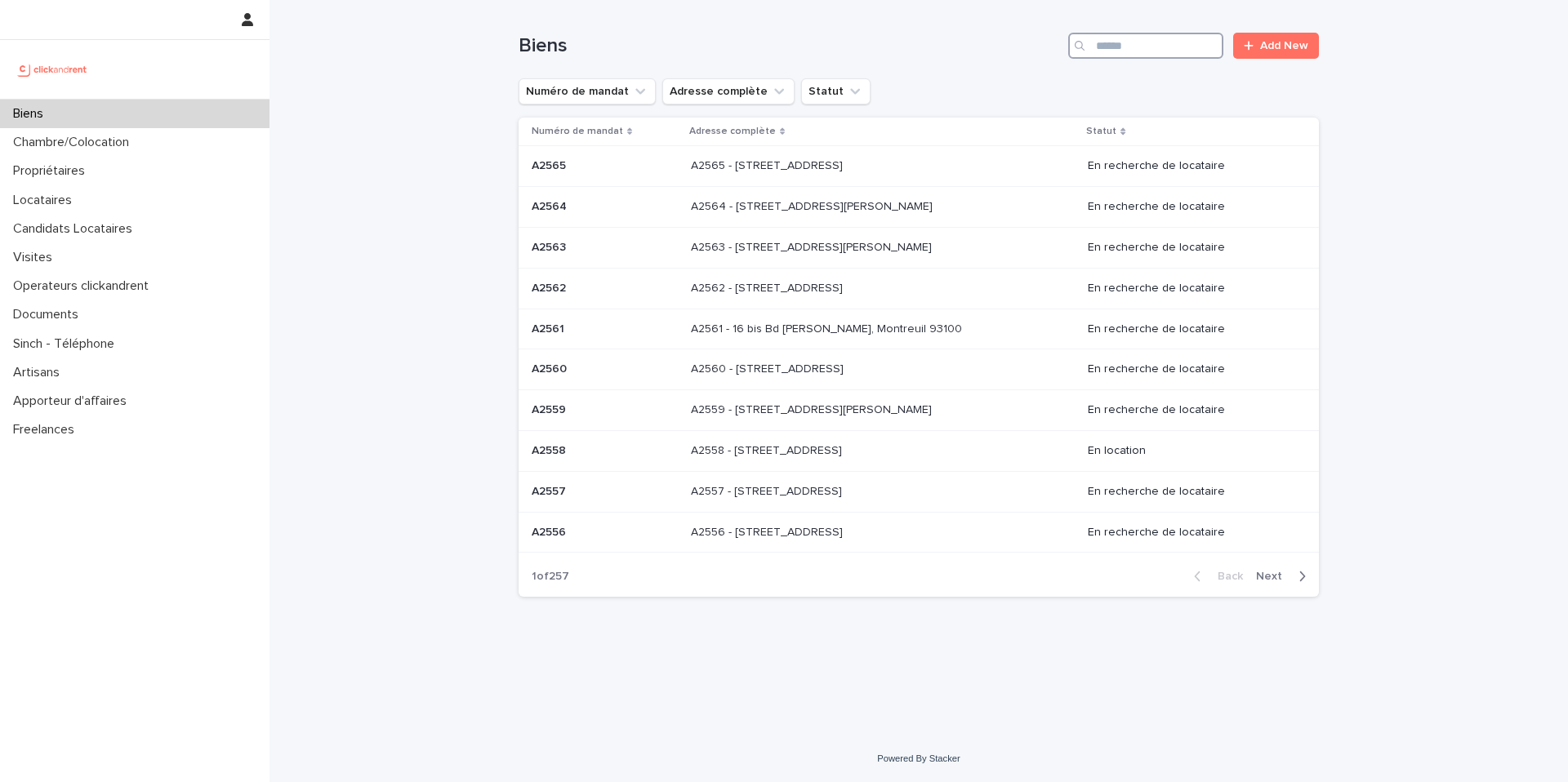
click at [1153, 42] on input "Search" at bounding box center [1146, 45] width 155 height 26
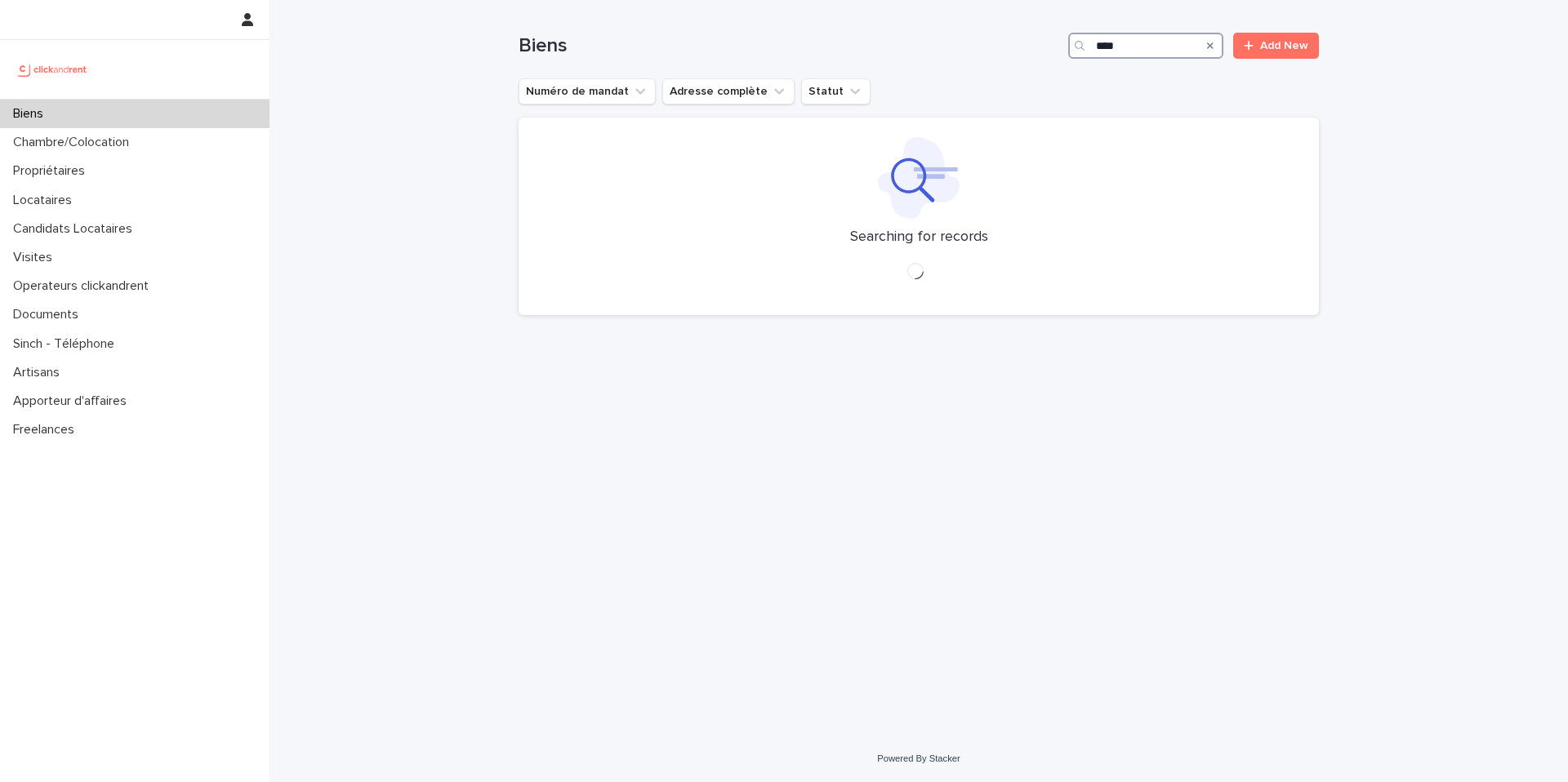
type input "****"
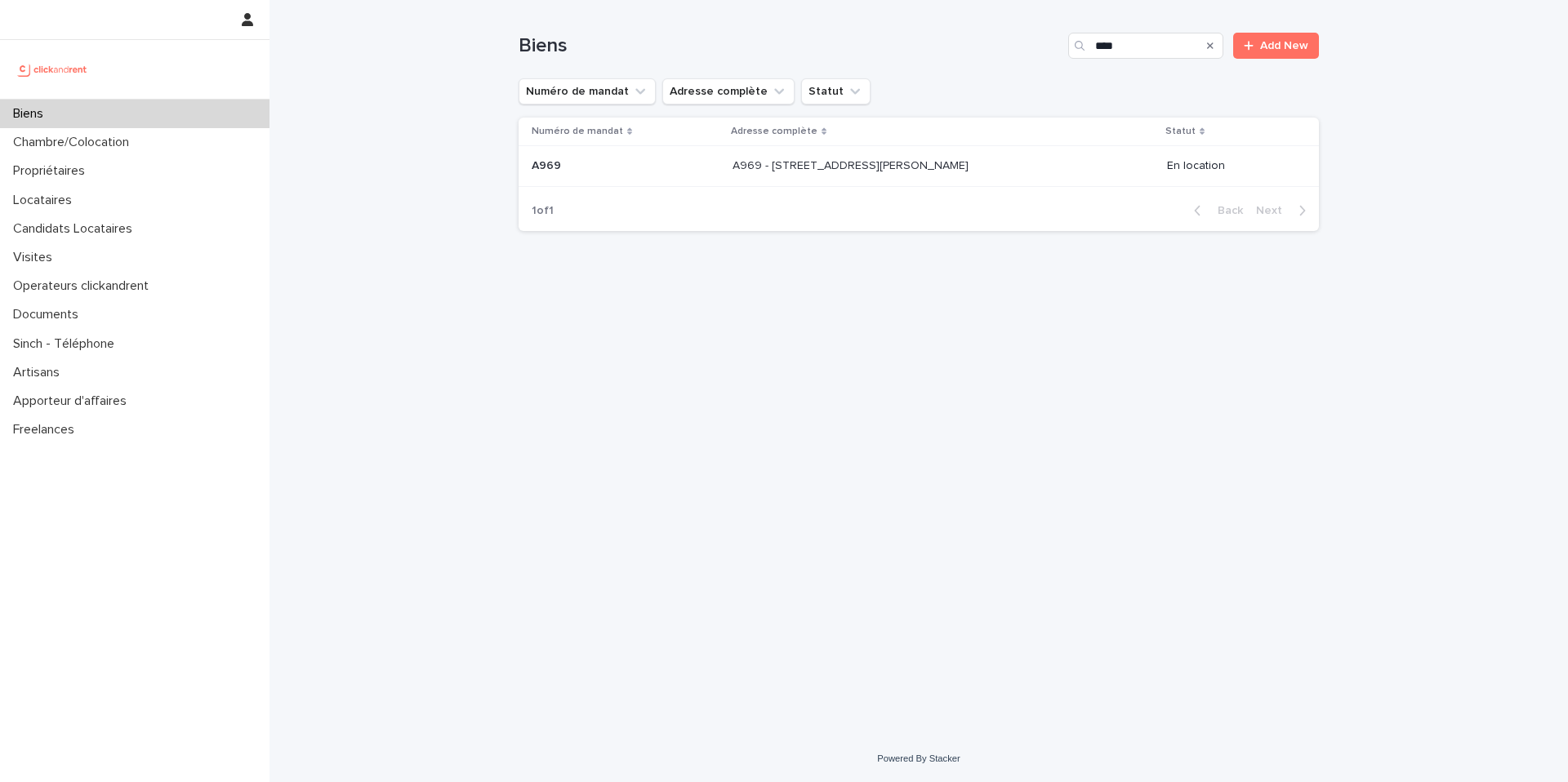
click at [933, 165] on p "A969 - [STREET_ADDRESS][PERSON_NAME]" at bounding box center [852, 165] width 240 height 17
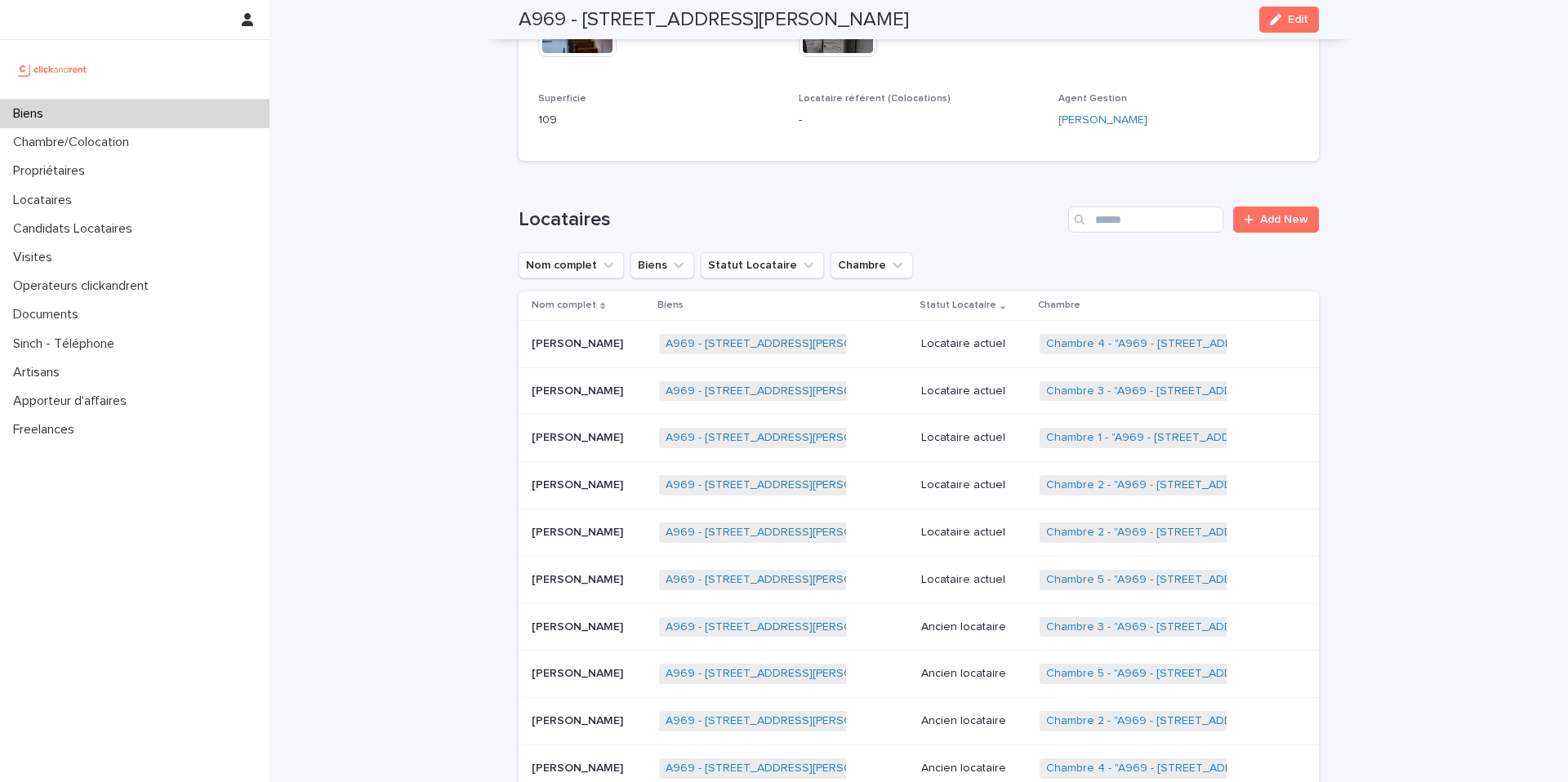
scroll to position [693, 0]
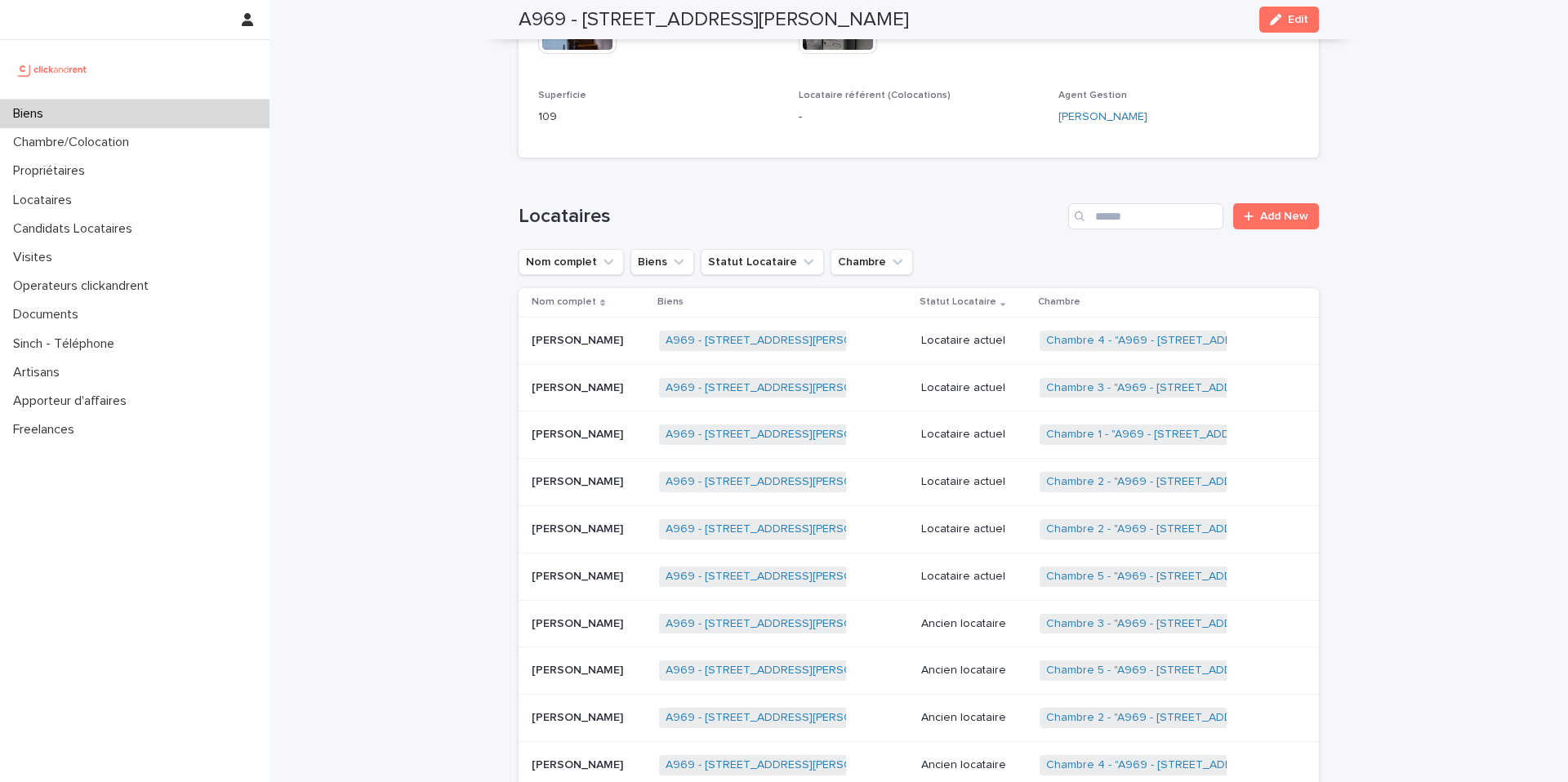
click at [978, 332] on div "Locataire actuel" at bounding box center [974, 339] width 106 height 17
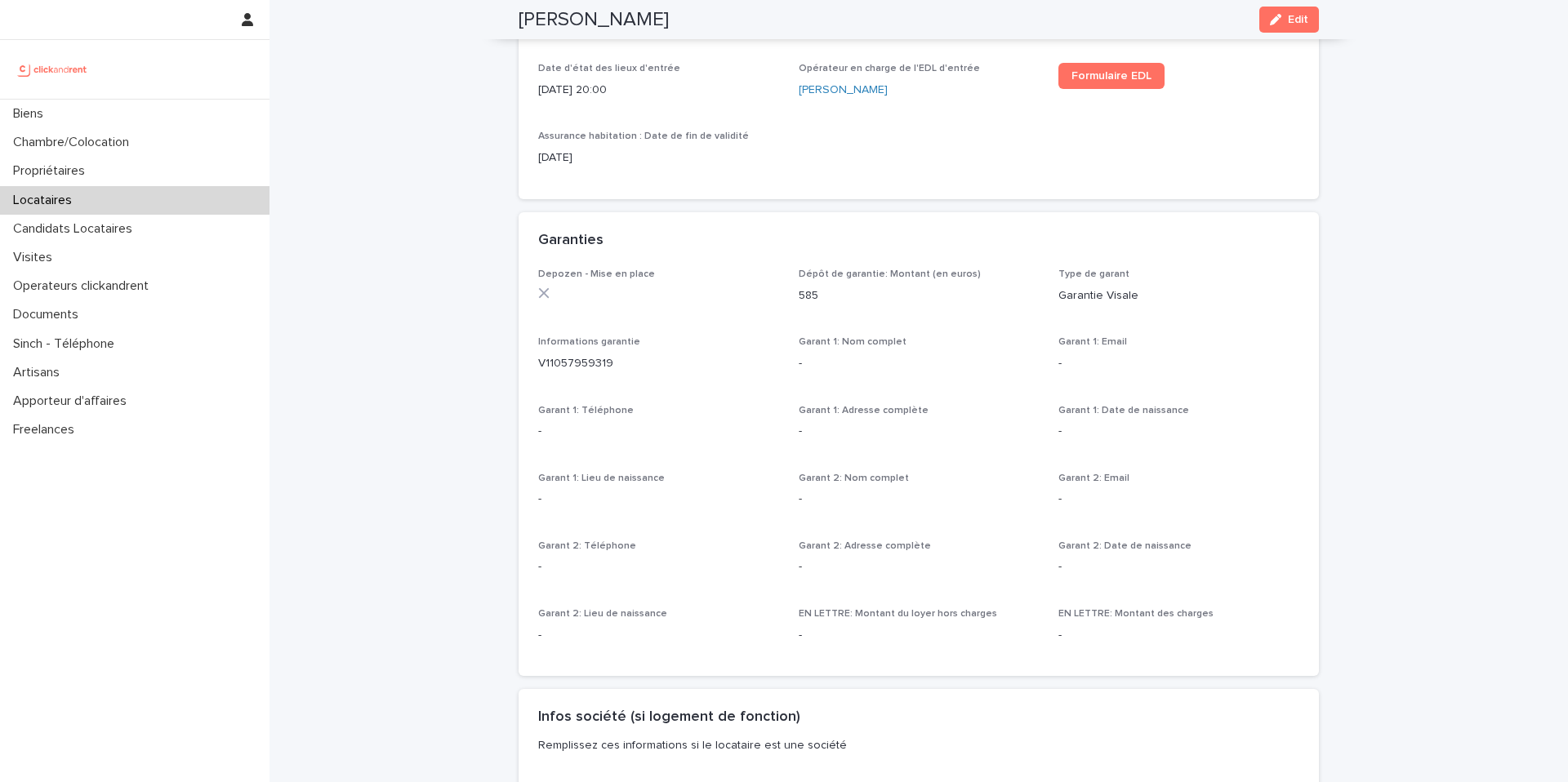
scroll to position [807, 0]
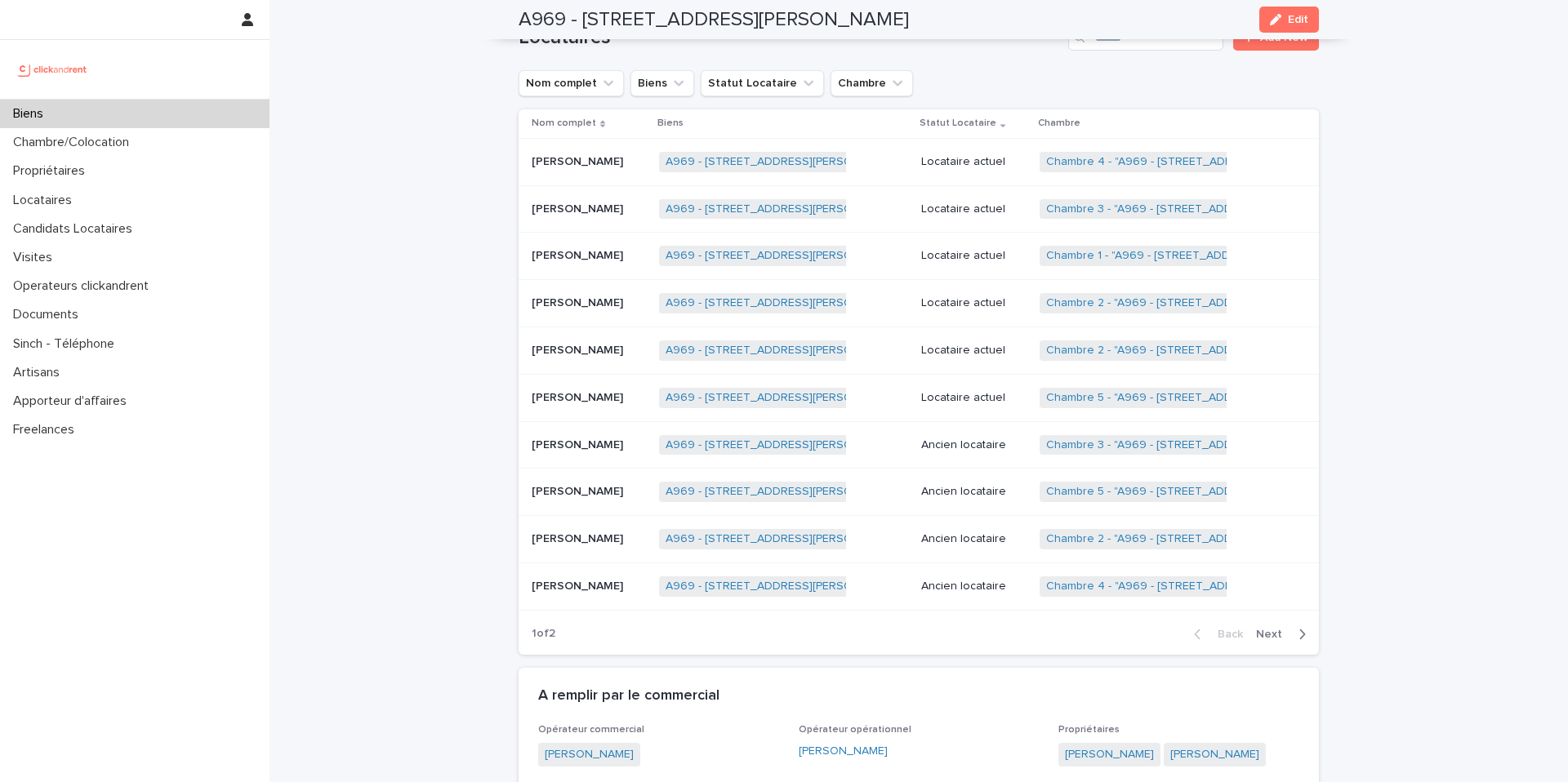
scroll to position [863, 0]
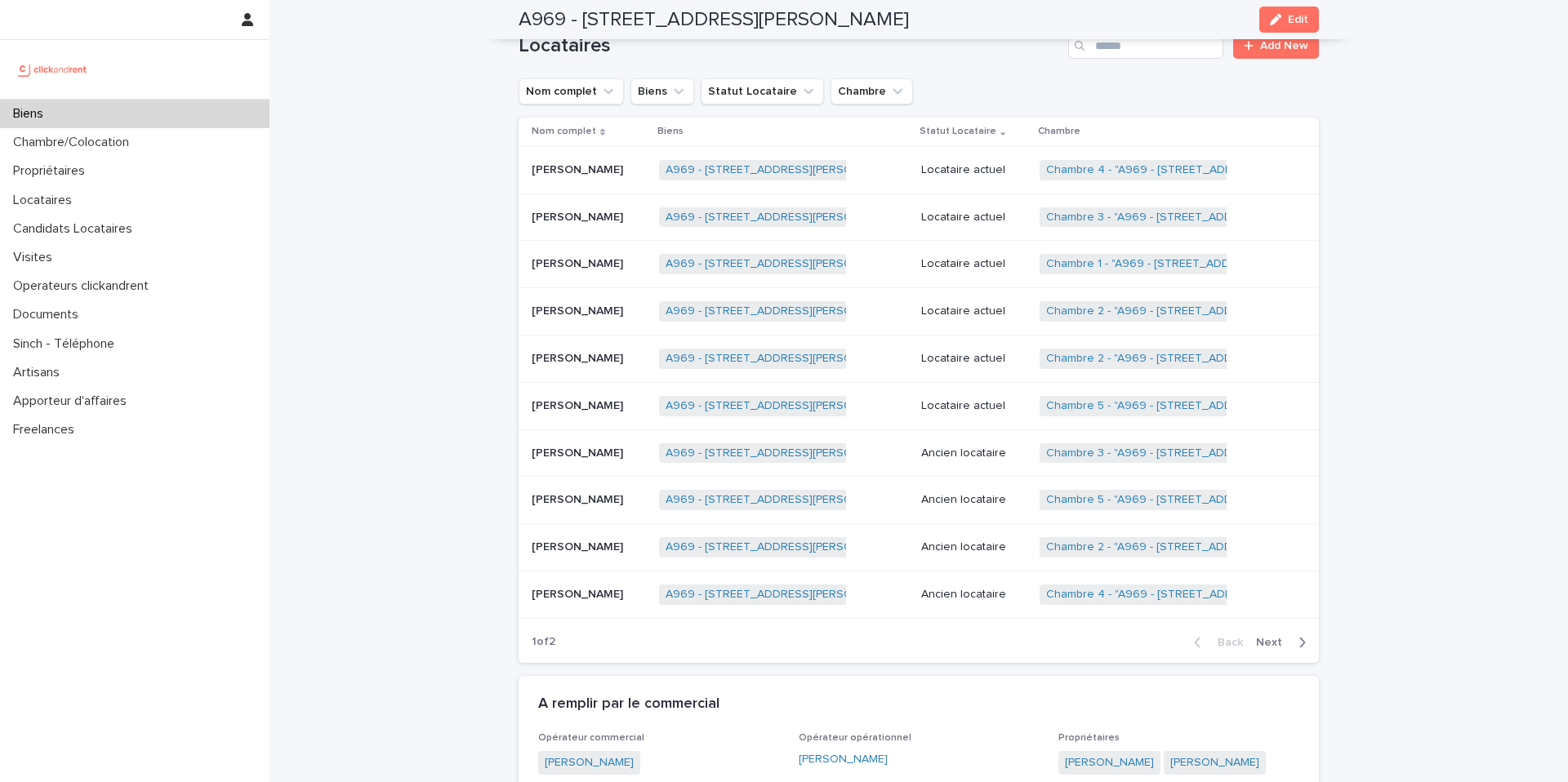
click at [975, 270] on p "Locataire actuel" at bounding box center [974, 264] width 106 height 14
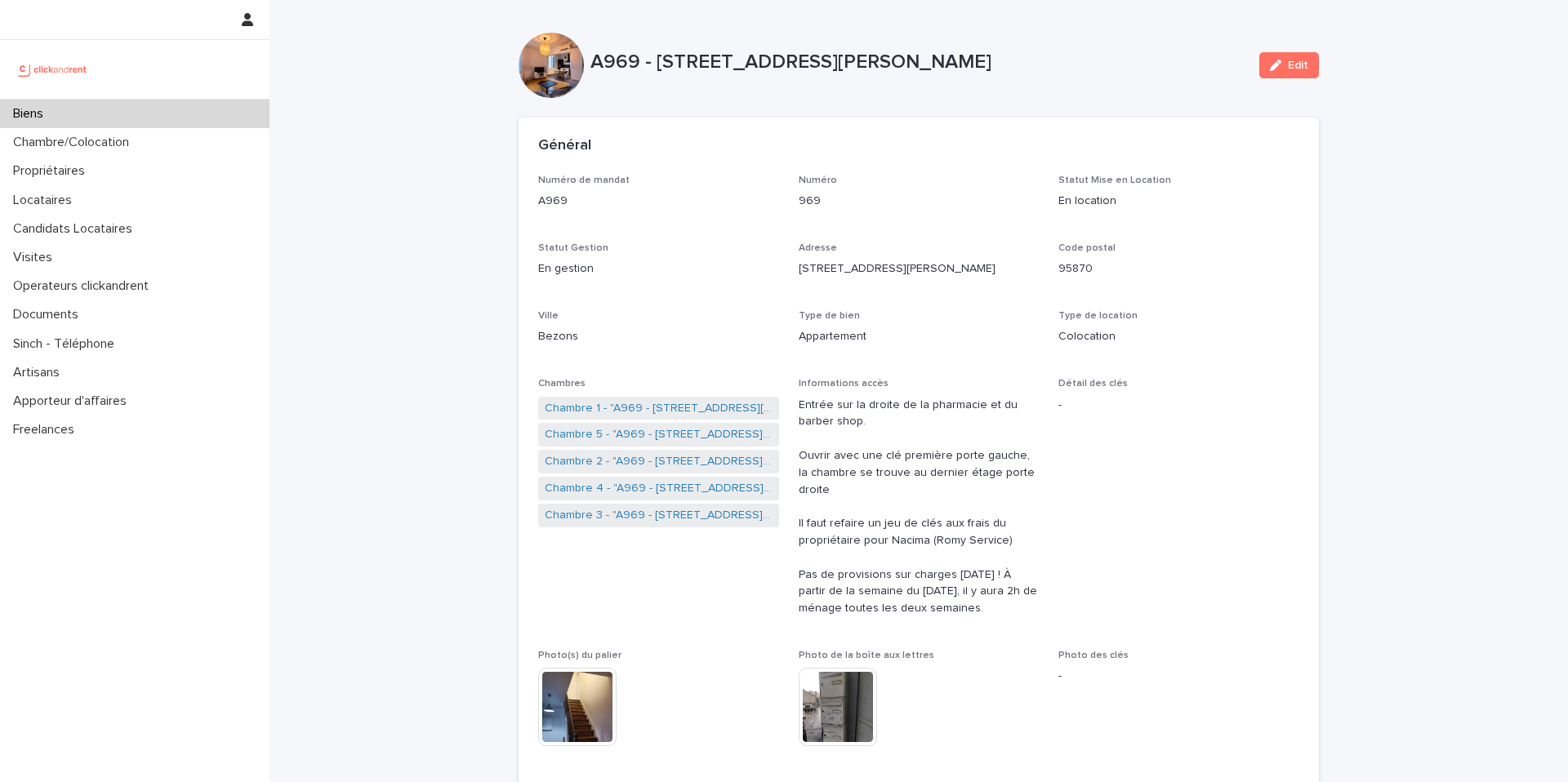
click at [146, 104] on div "Biens" at bounding box center [135, 113] width 270 height 28
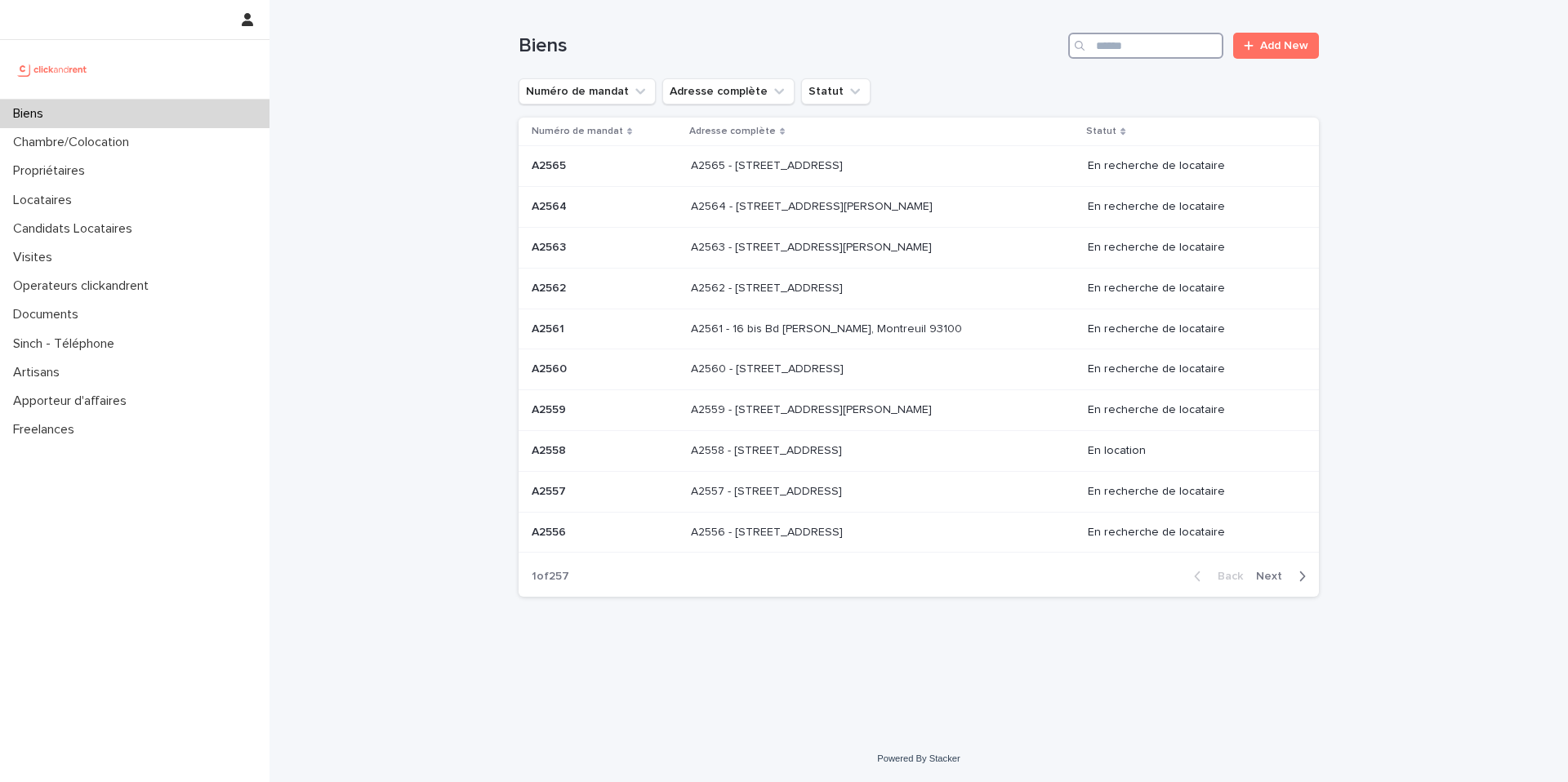
click at [1121, 54] on input "Search" at bounding box center [1146, 45] width 155 height 26
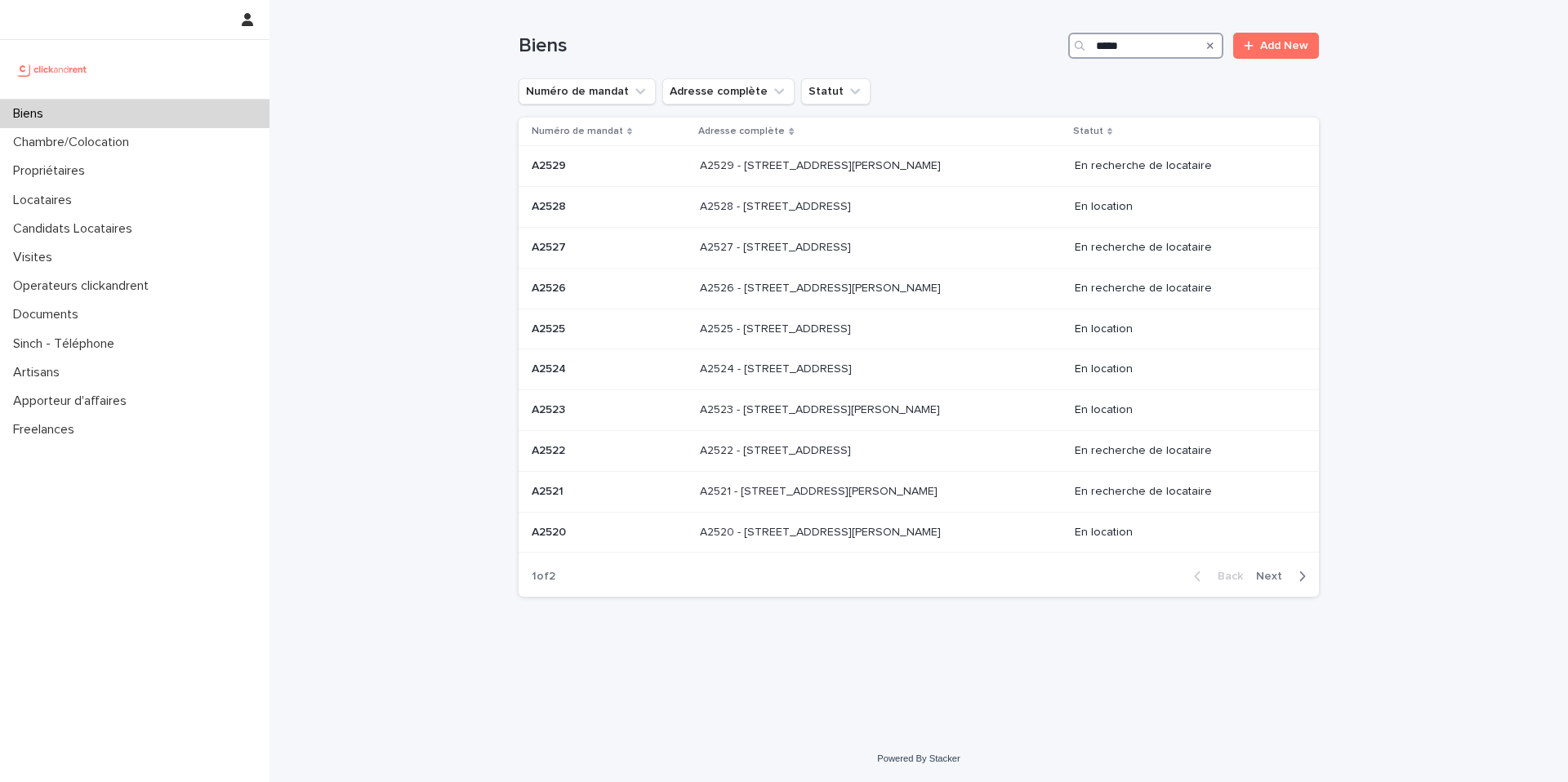
type input "*****"
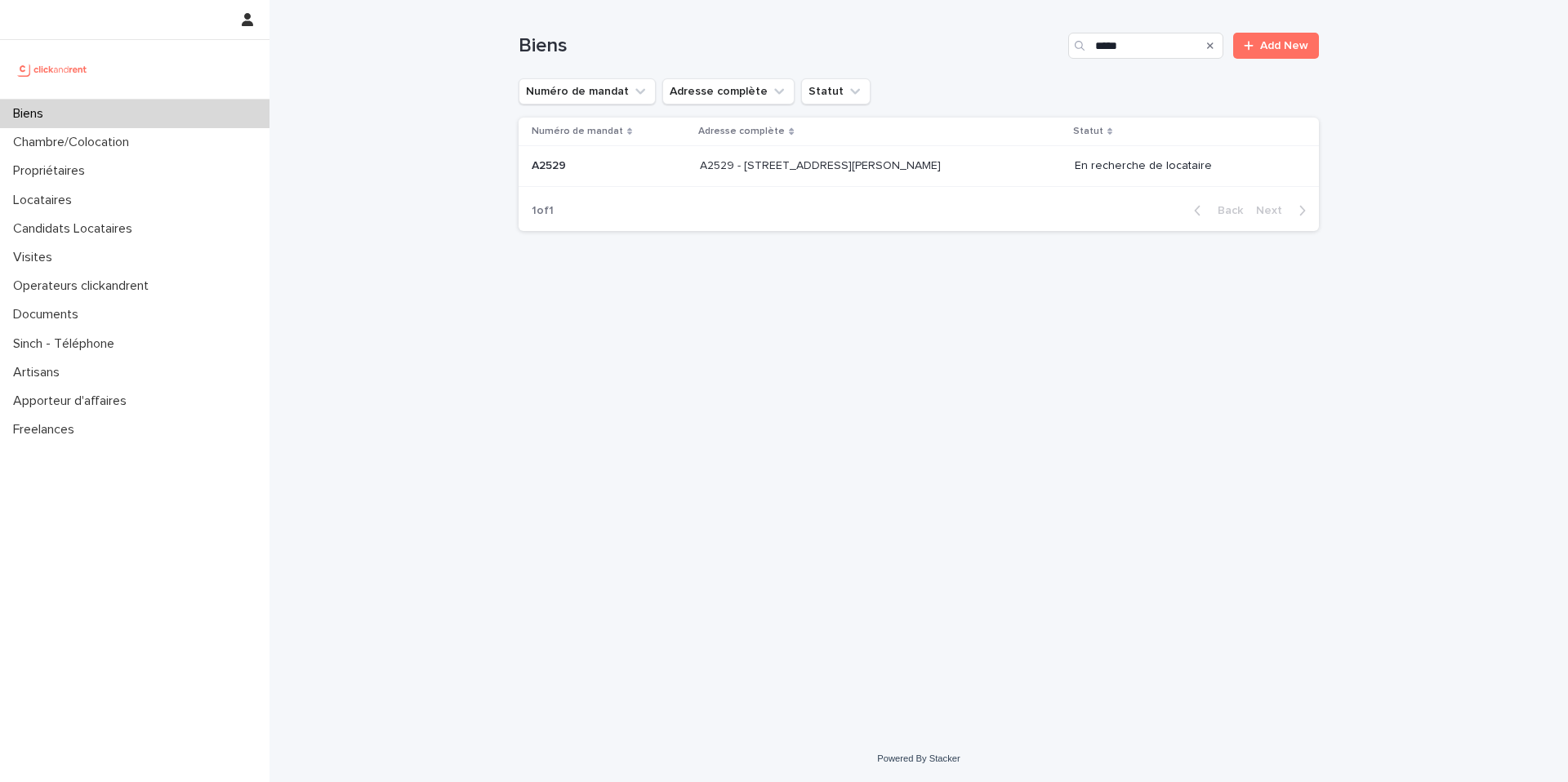
click at [921, 170] on p "A2529 - [STREET_ADDRESS][PERSON_NAME]" at bounding box center [822, 165] width 244 height 17
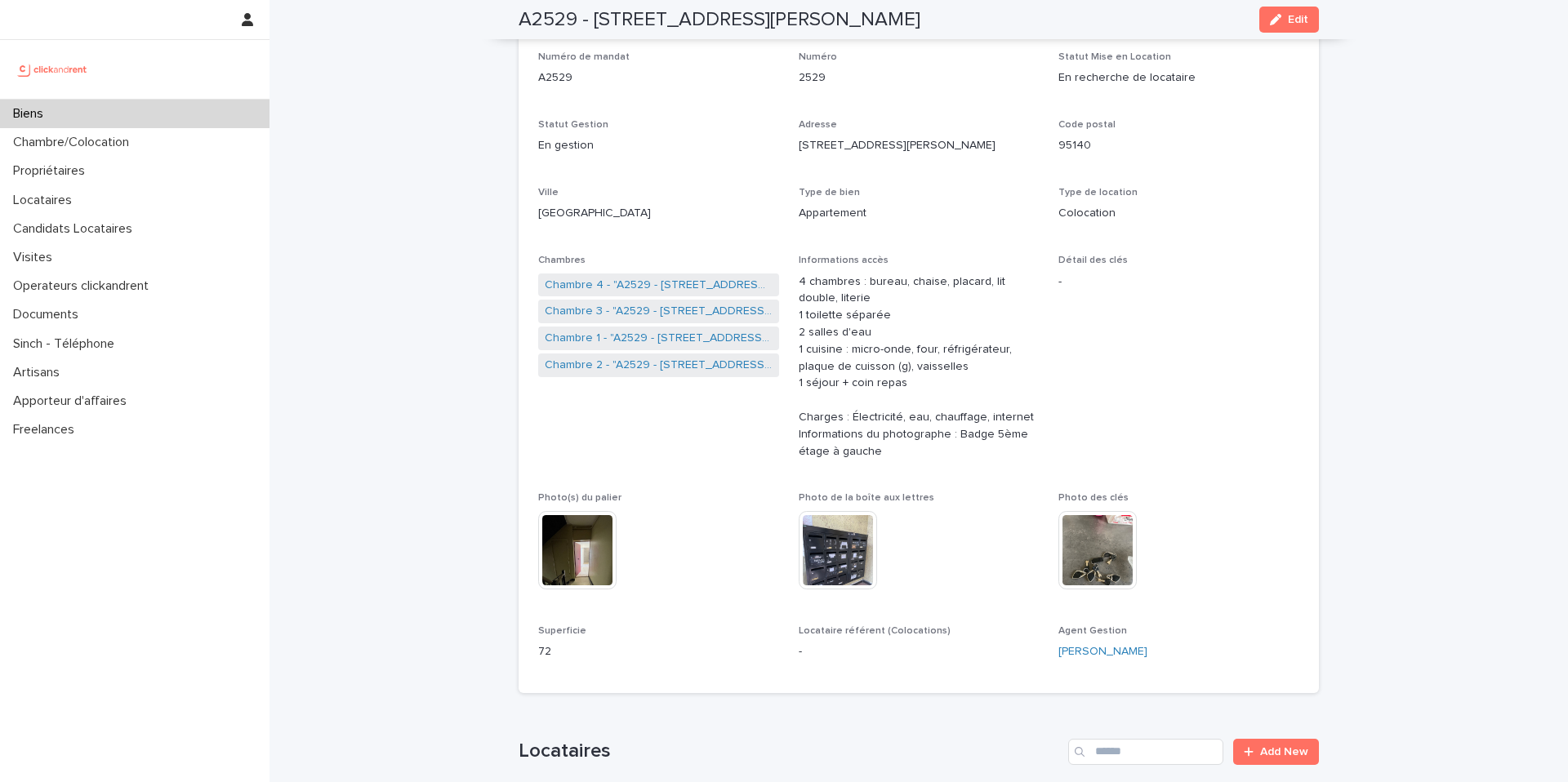
scroll to position [83, 0]
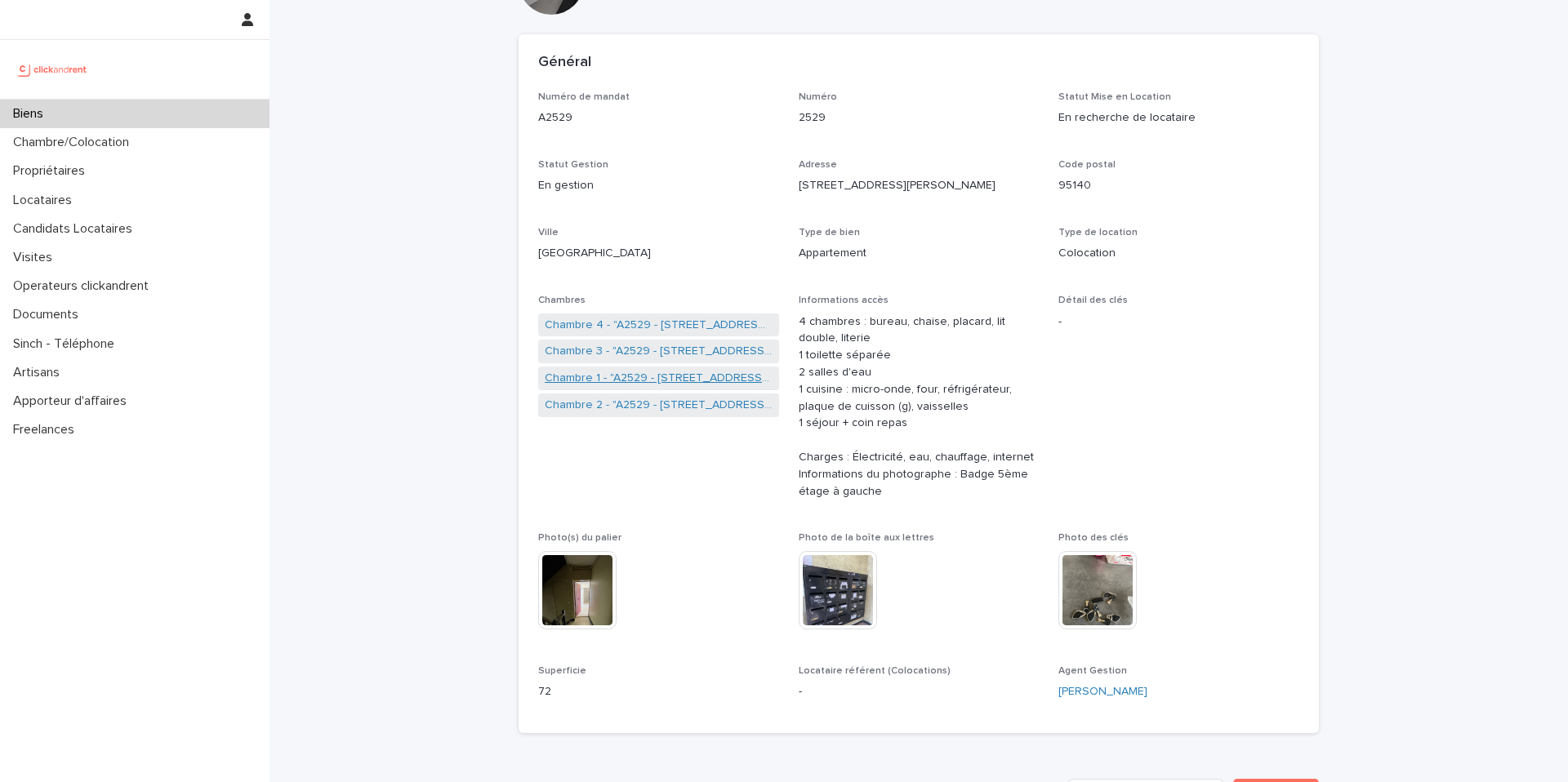
click at [647, 380] on link "Chambre 1 - "A2529 - [STREET_ADDRESS][PERSON_NAME]"" at bounding box center [658, 379] width 228 height 17
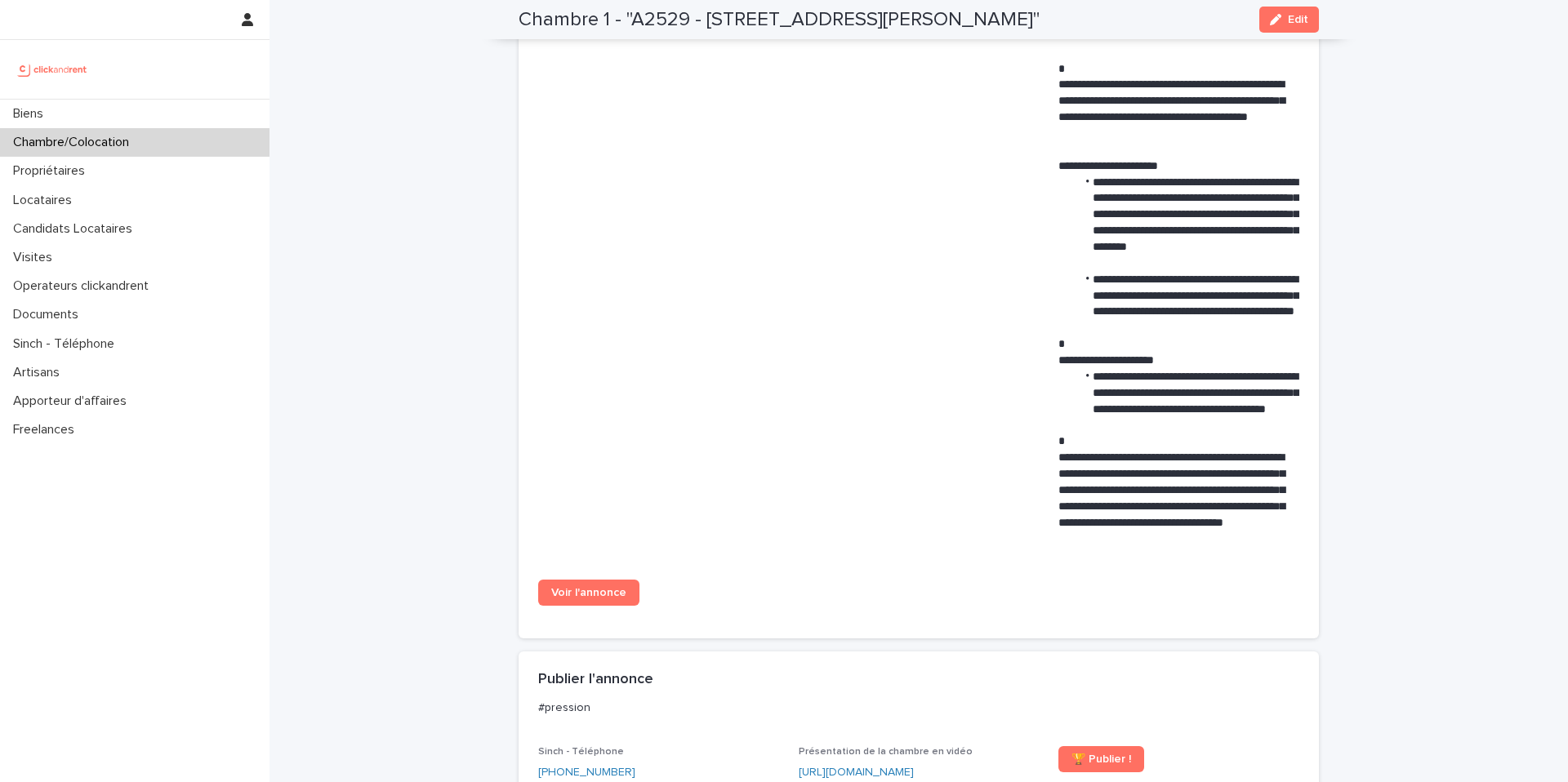
scroll to position [1150, 0]
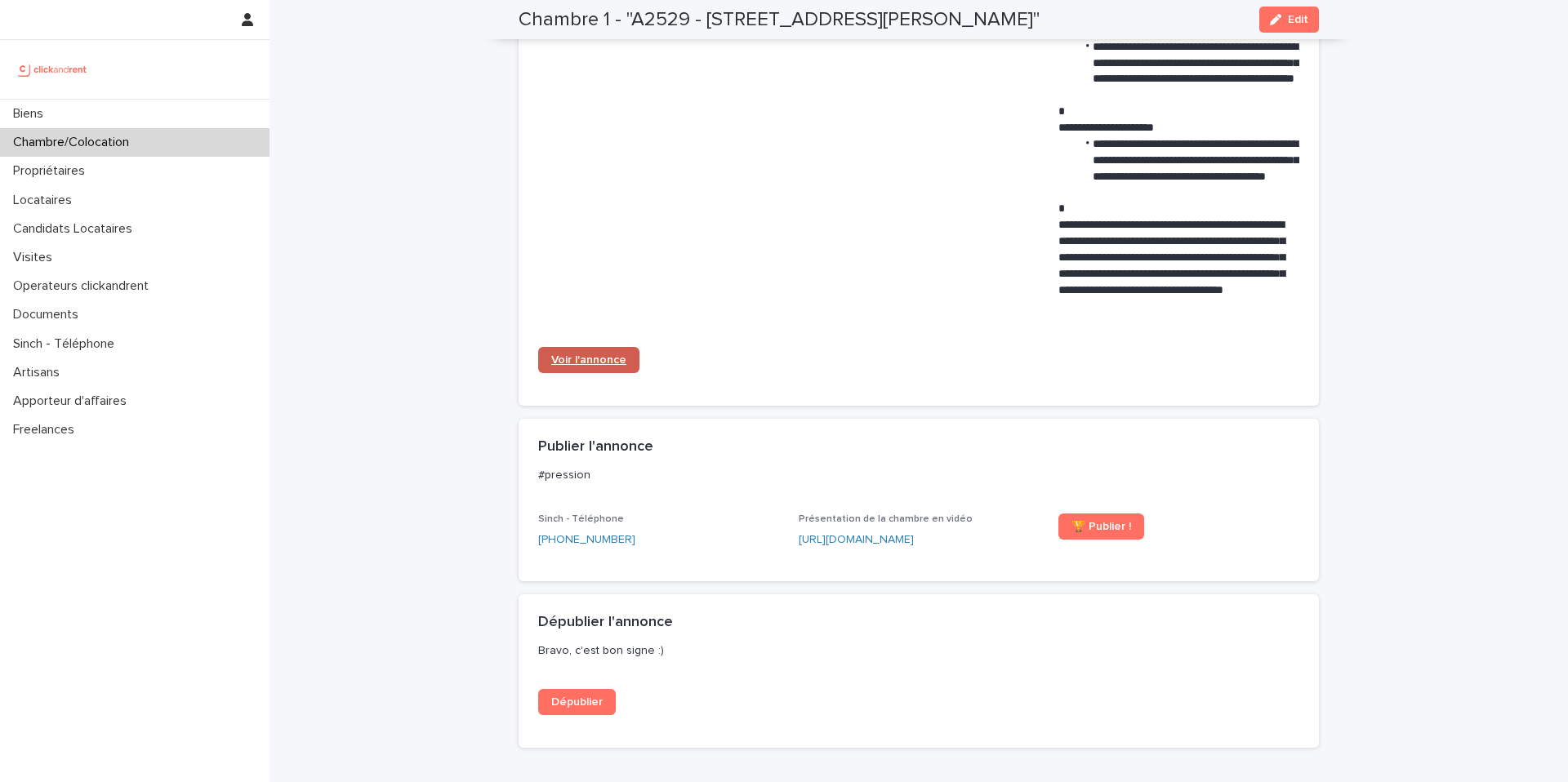
click at [590, 367] on link "Voir l'annonce" at bounding box center [589, 360] width 101 height 26
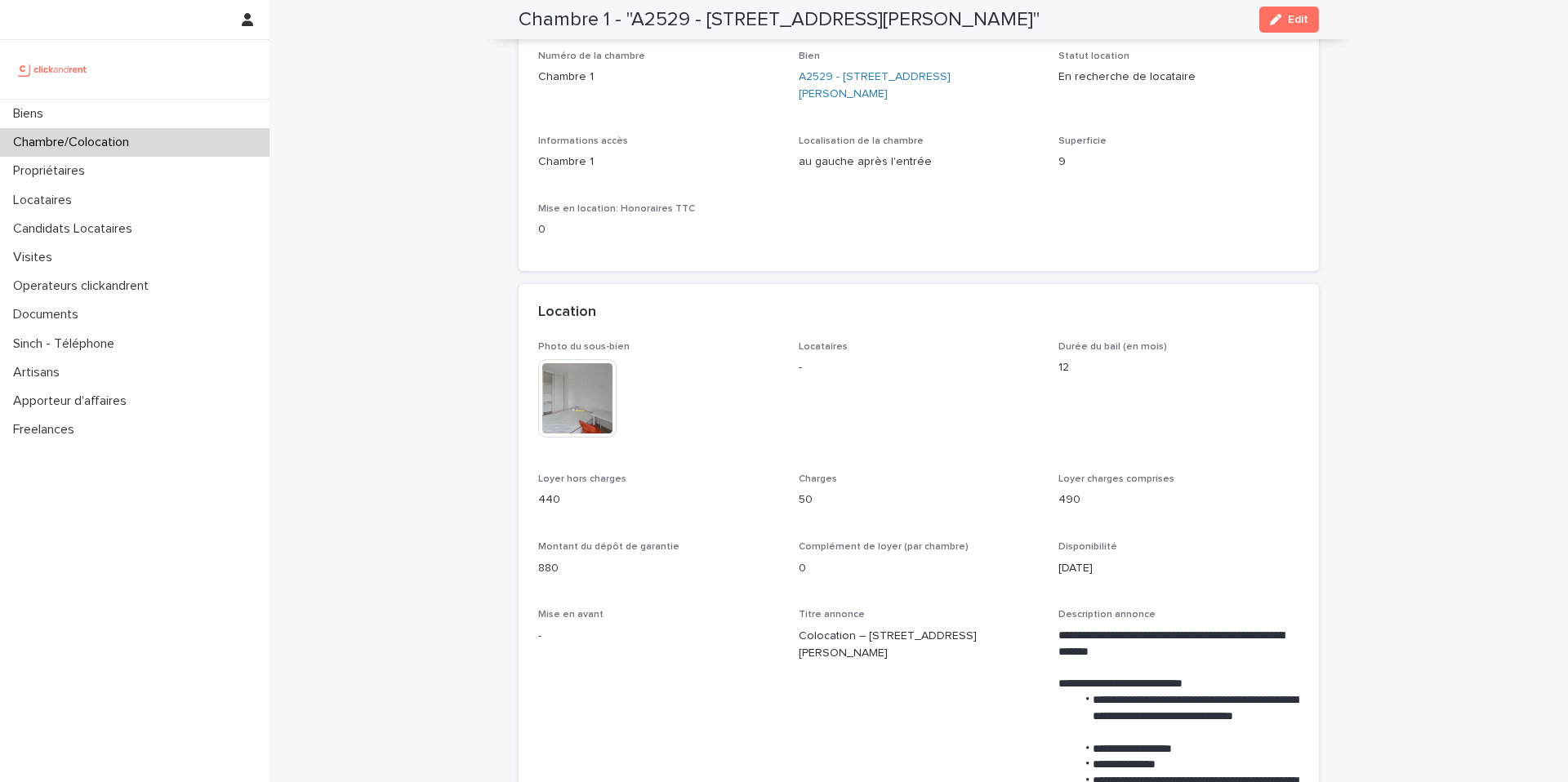
scroll to position [106, 0]
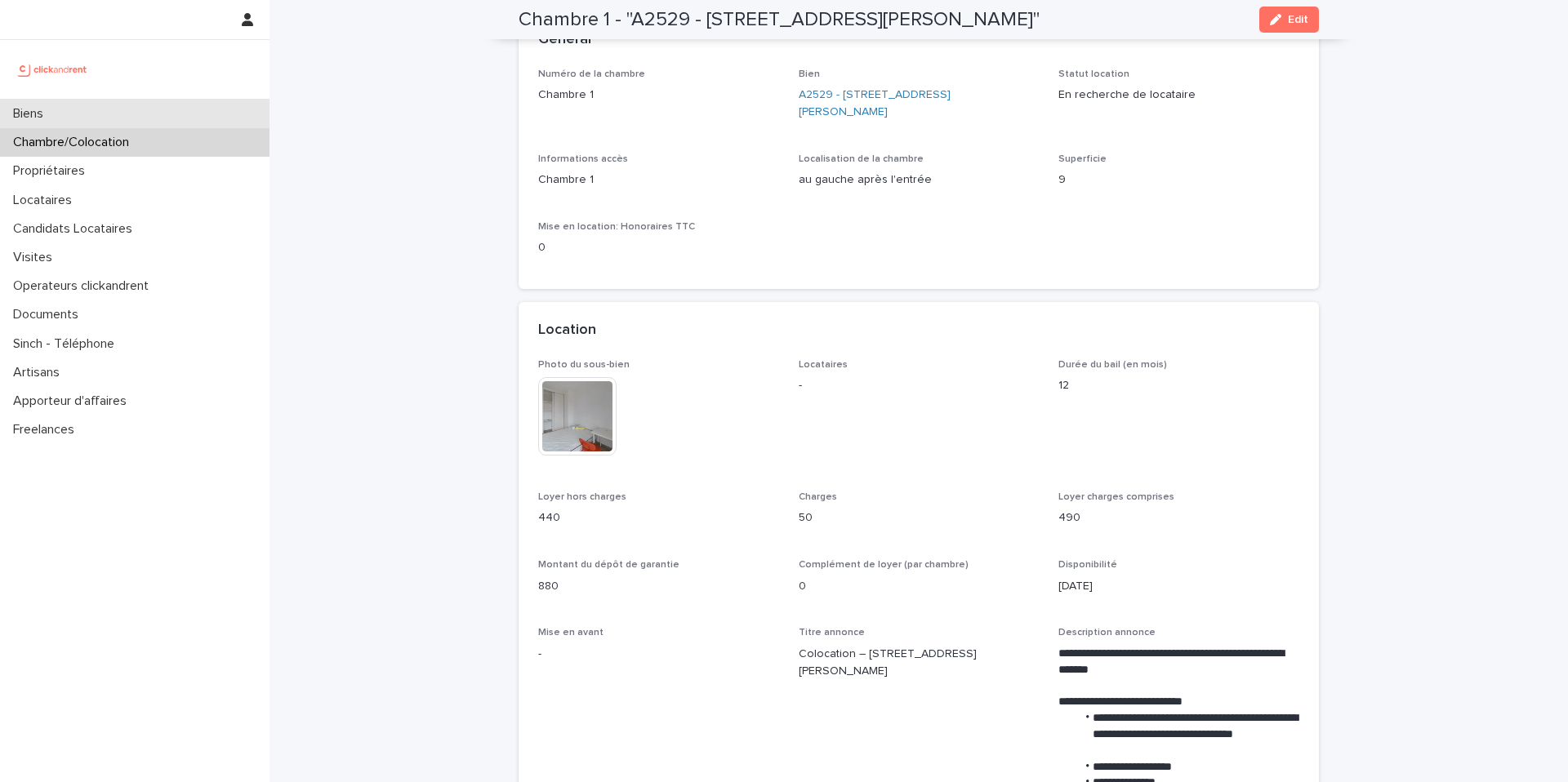
click at [148, 115] on div "Biens" at bounding box center [135, 113] width 270 height 28
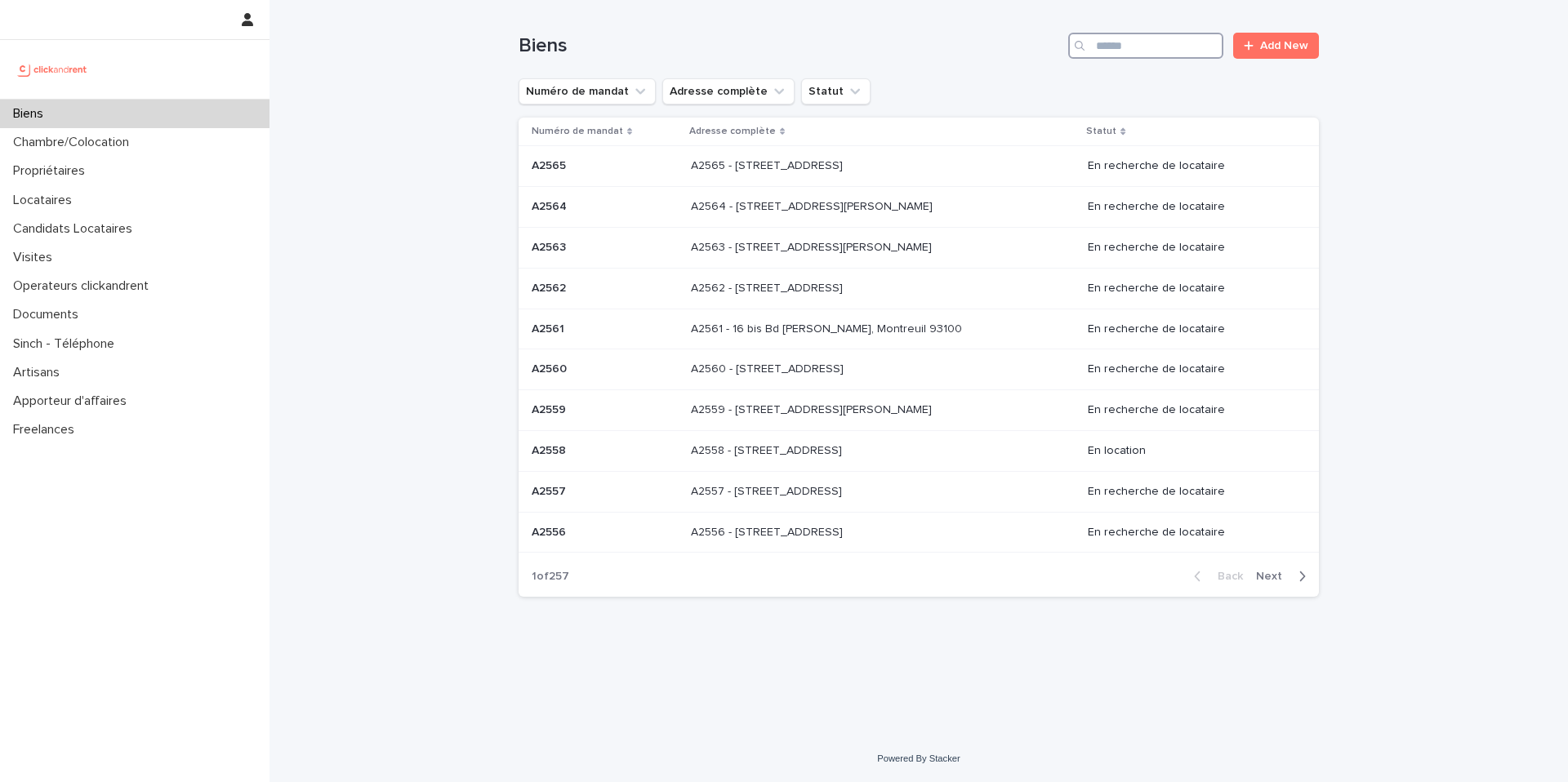
click at [1172, 55] on input "Search" at bounding box center [1146, 45] width 155 height 26
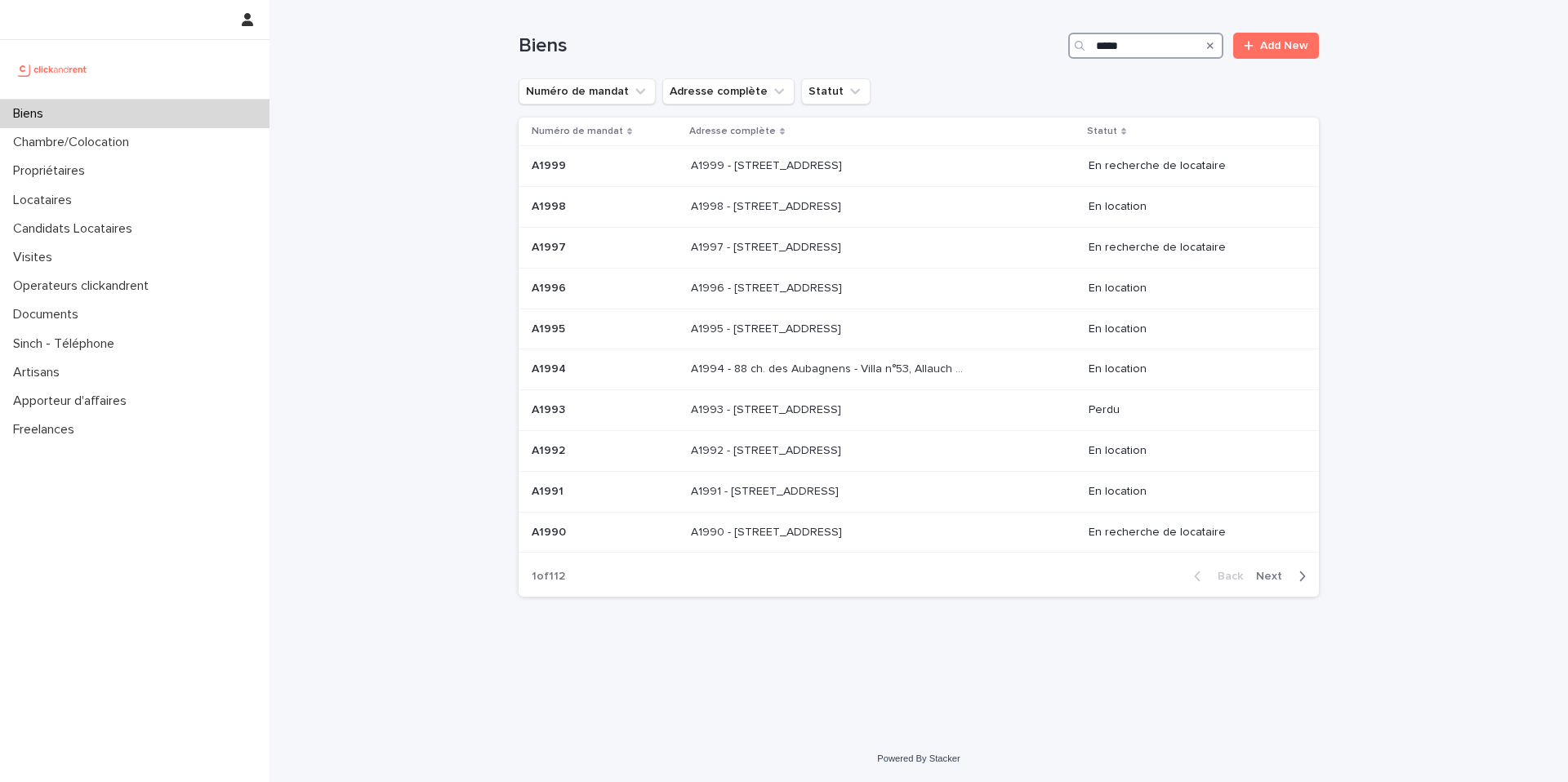
type input "*****"
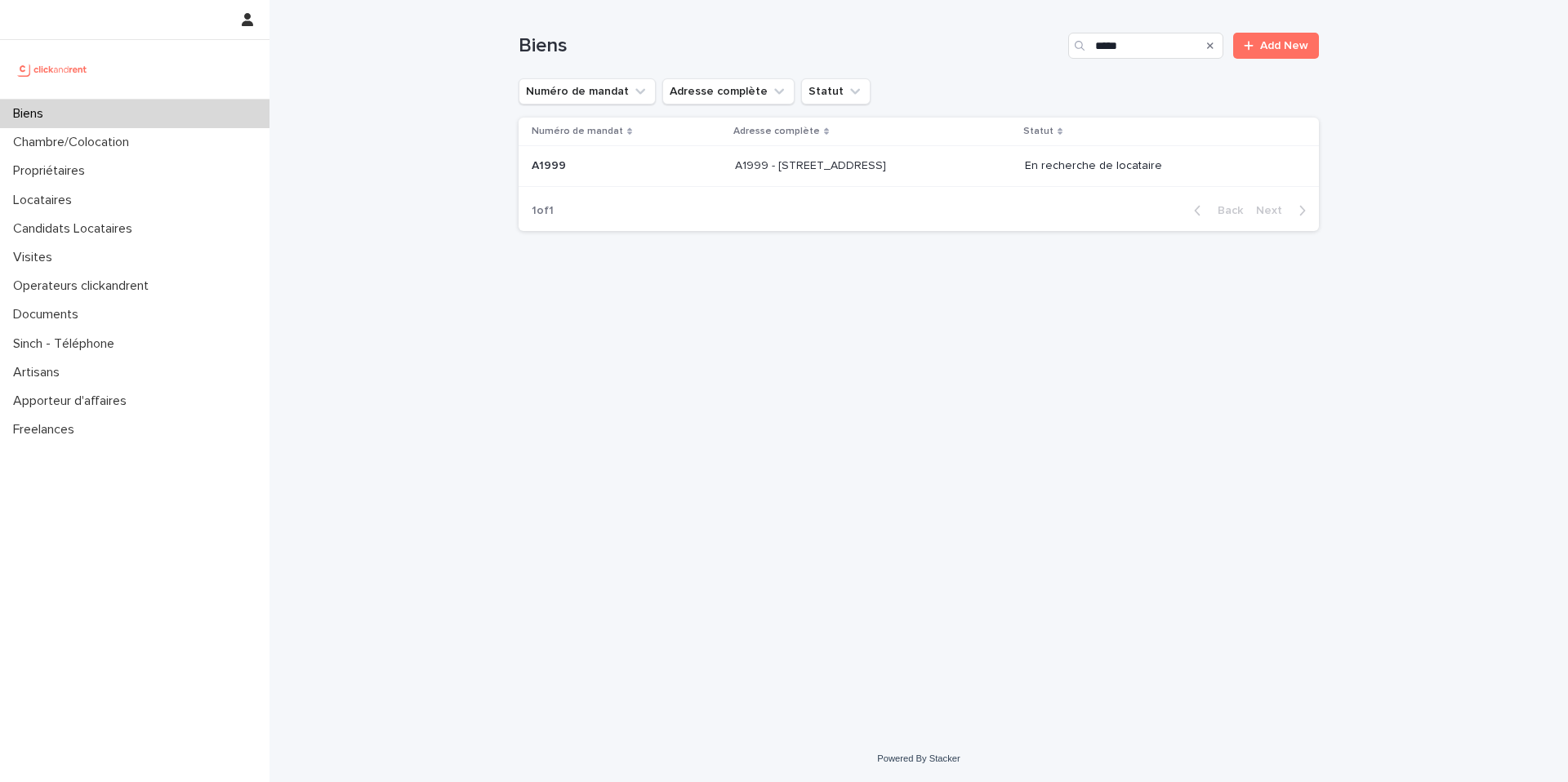
click at [890, 156] on p "A1999 - [STREET_ADDRESS]" at bounding box center [812, 165] width 155 height 17
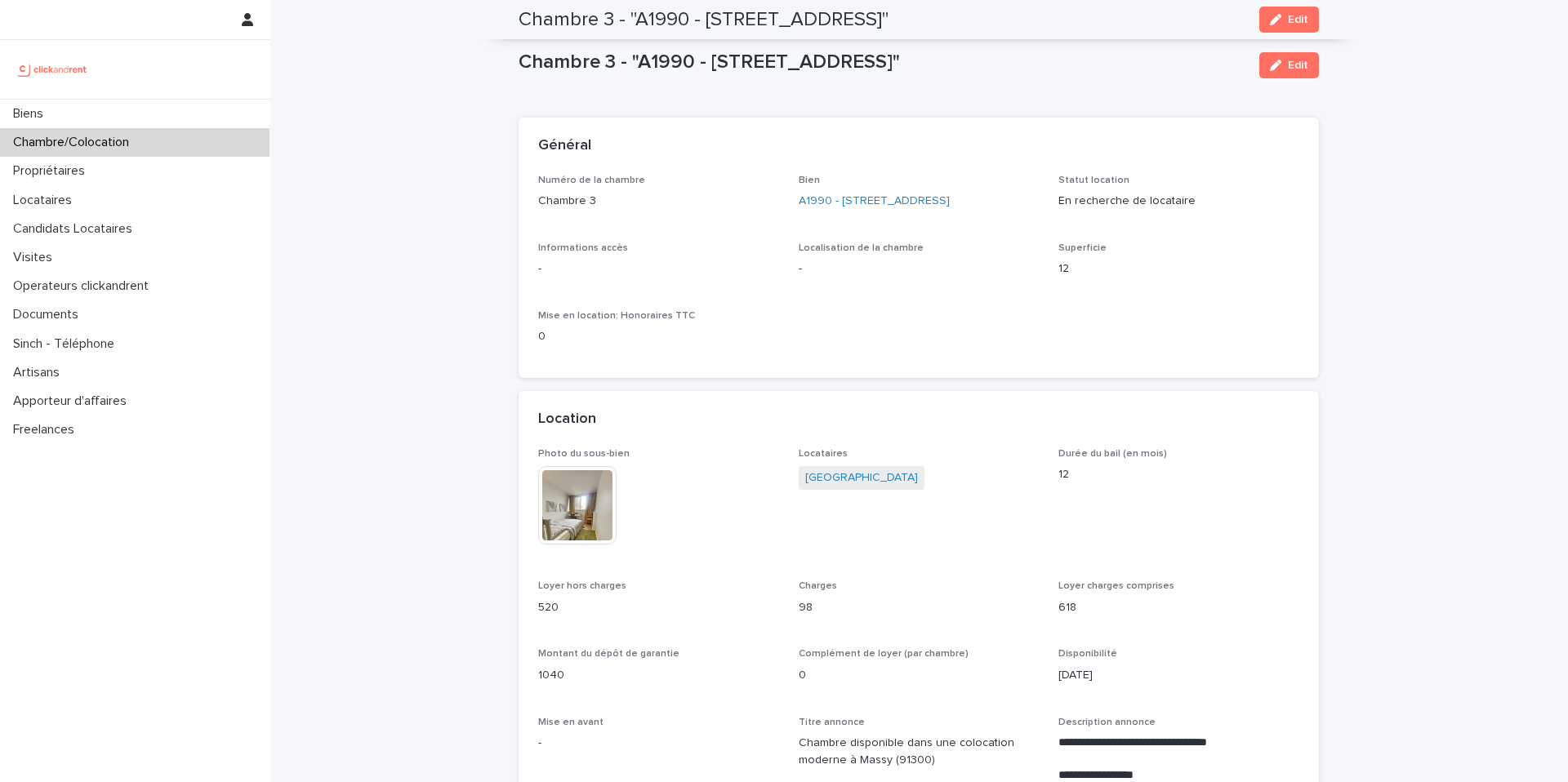
scroll to position [1201, 0]
